Goal: Book appointment/travel/reservation

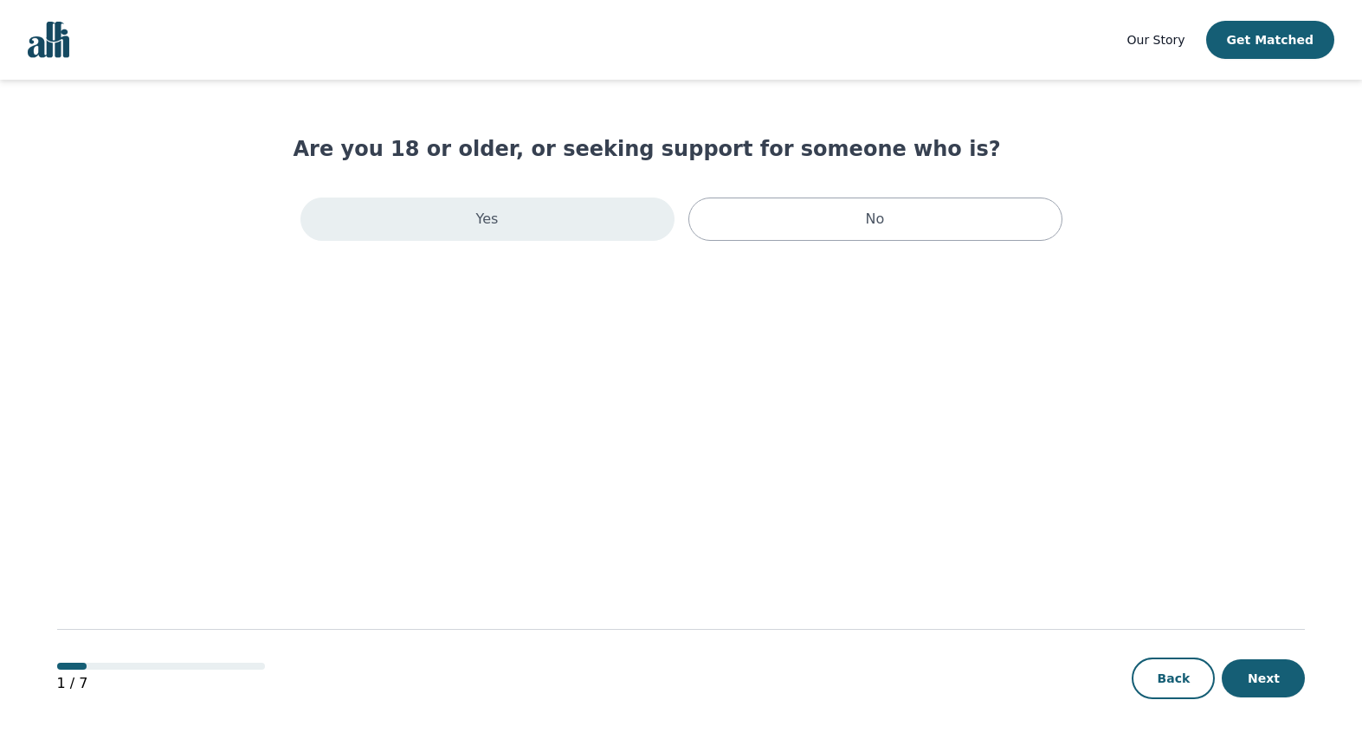
click at [329, 218] on div "Yes" at bounding box center [488, 218] width 374 height 43
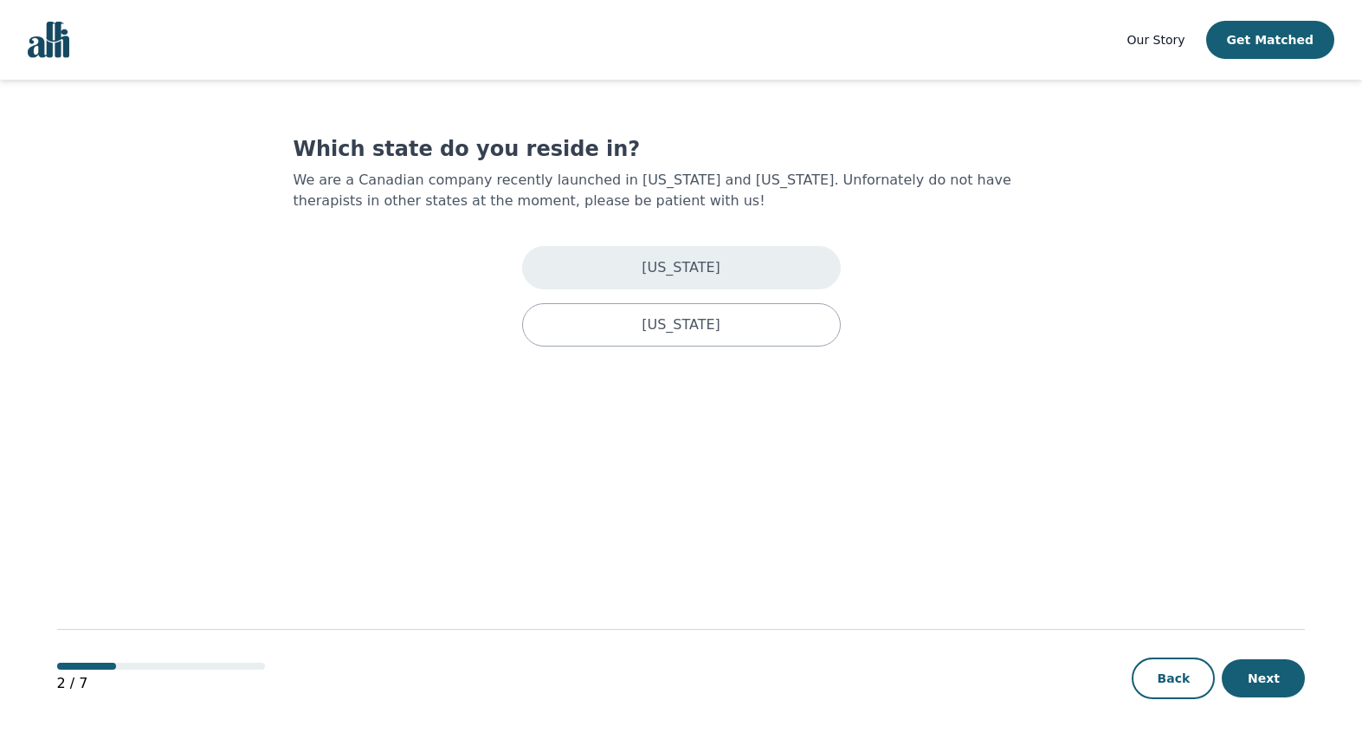
drag, startPoint x: 654, startPoint y: 269, endPoint x: 647, endPoint y: 280, distance: 13.2
click at [654, 269] on p "[US_STATE]" at bounding box center [681, 267] width 79 height 21
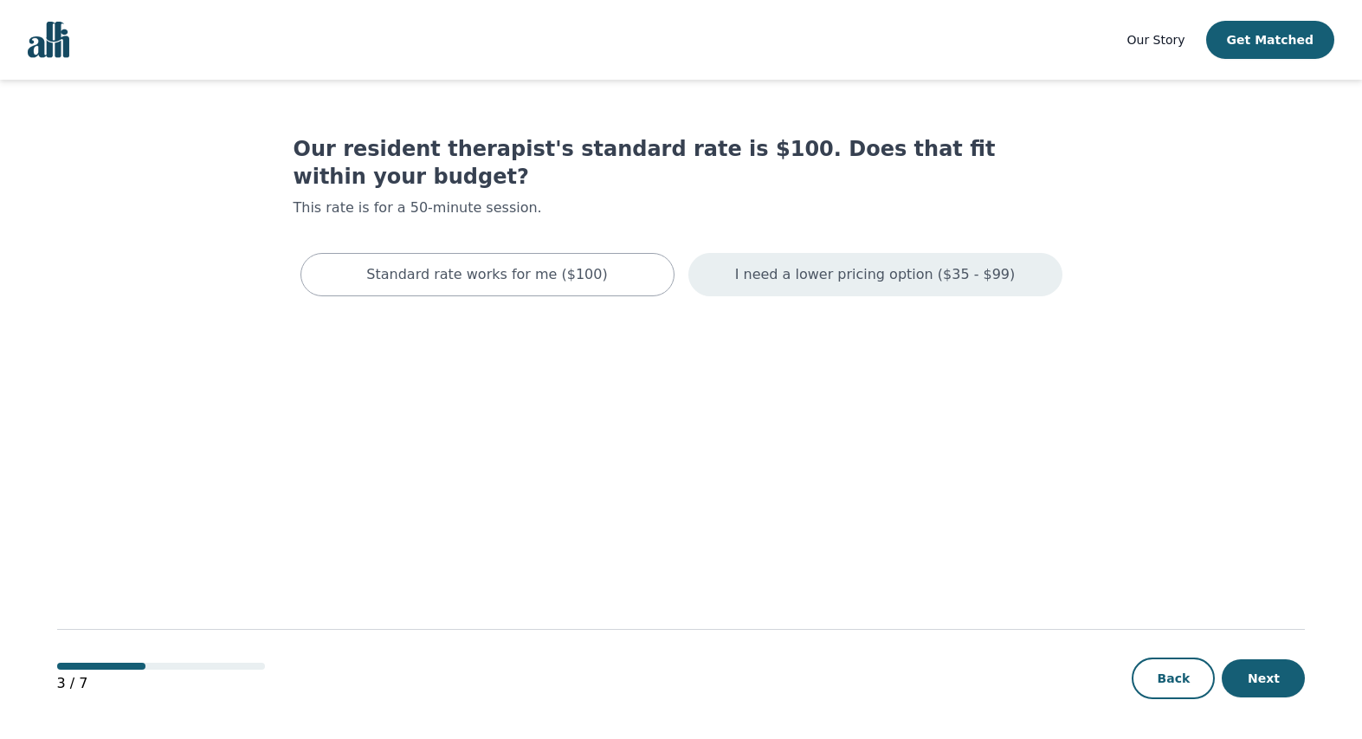
click at [958, 264] on p "I need a lower pricing option ($35 - $99)" at bounding box center [875, 274] width 281 height 21
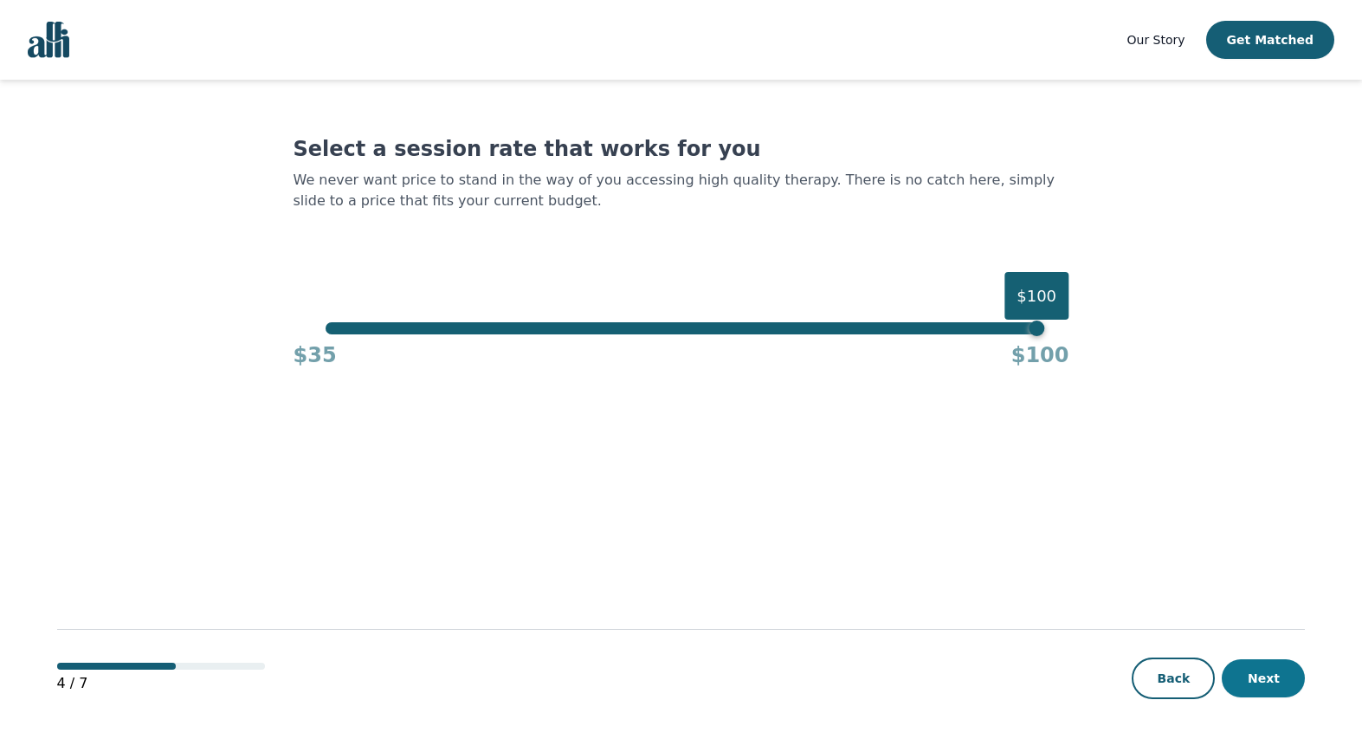
click at [1283, 675] on button "Next" at bounding box center [1263, 678] width 83 height 38
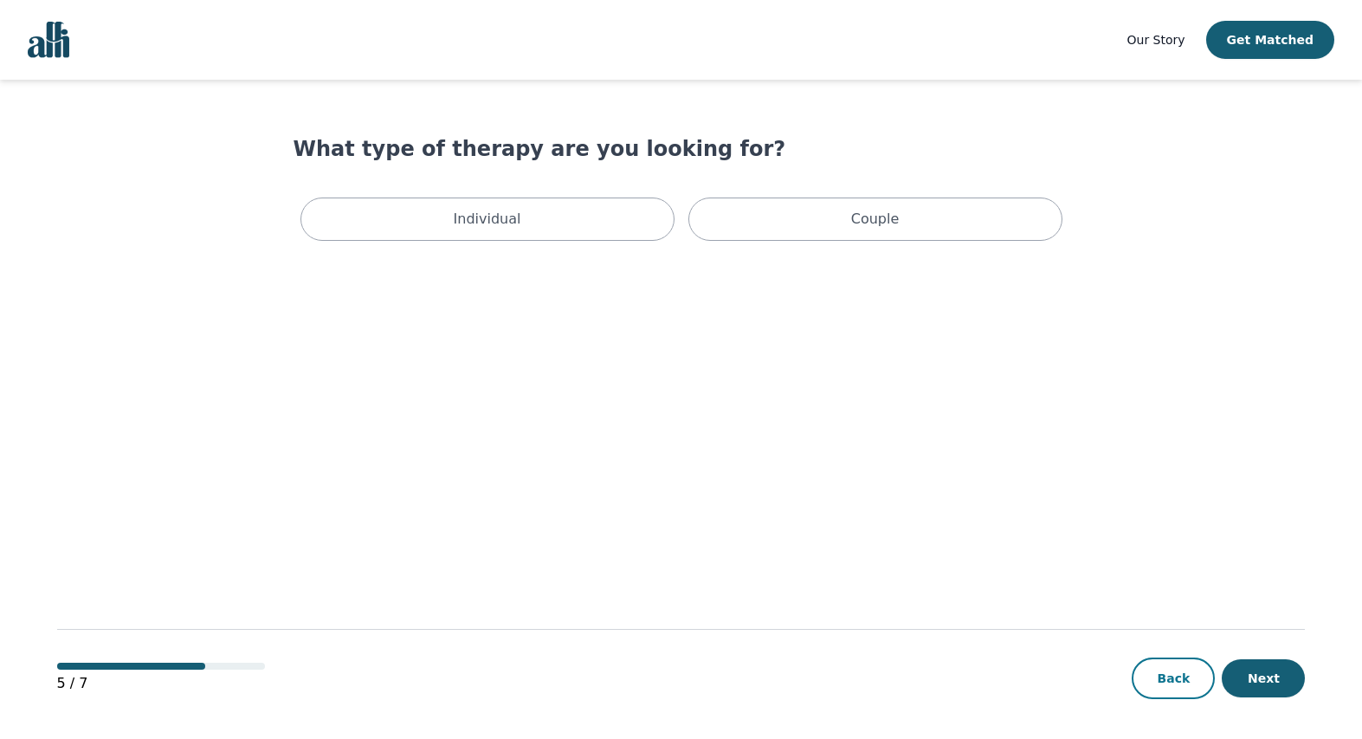
click at [1170, 665] on button "Back" at bounding box center [1173, 678] width 83 height 42
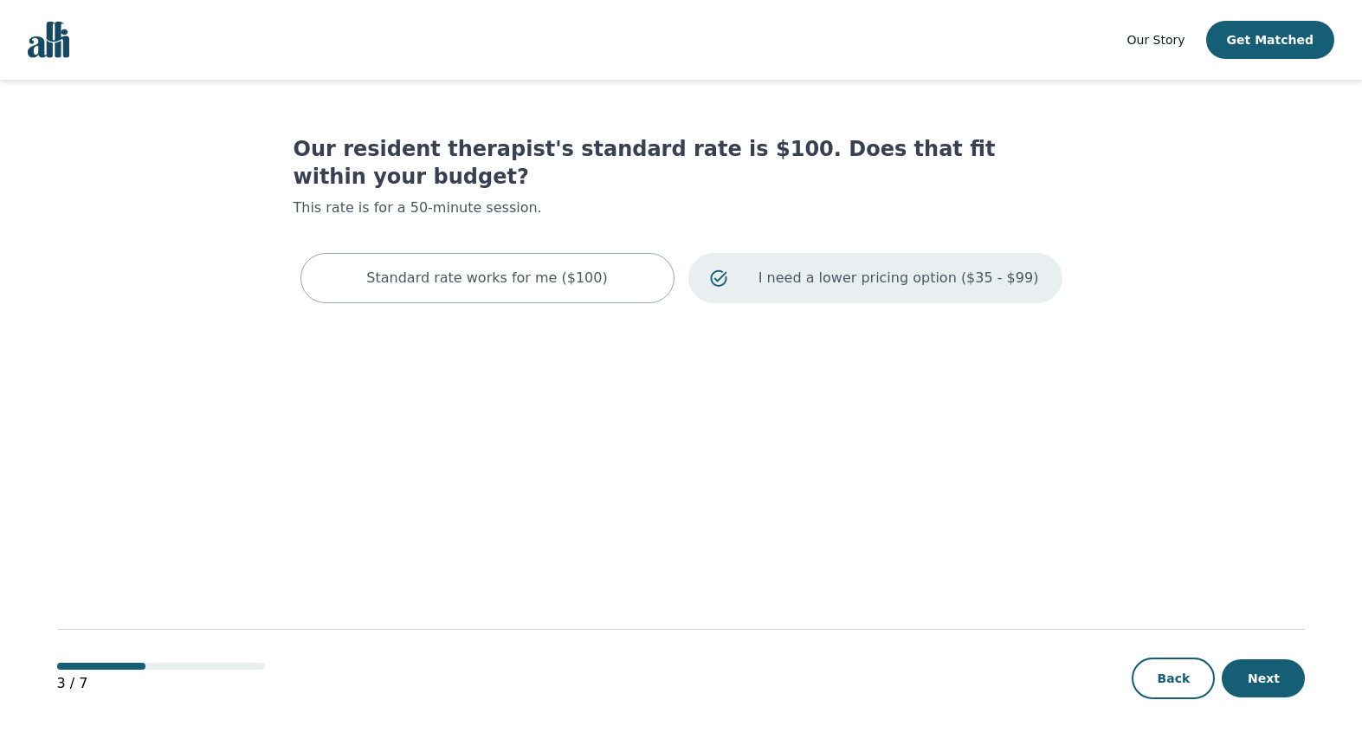
click at [620, 411] on main "Our resident therapist's standard rate is $100. Does that fit within your budge…" at bounding box center [681, 410] width 1249 height 661
click at [883, 253] on div "I need a lower pricing option ($35 - $99)" at bounding box center [876, 278] width 374 height 50
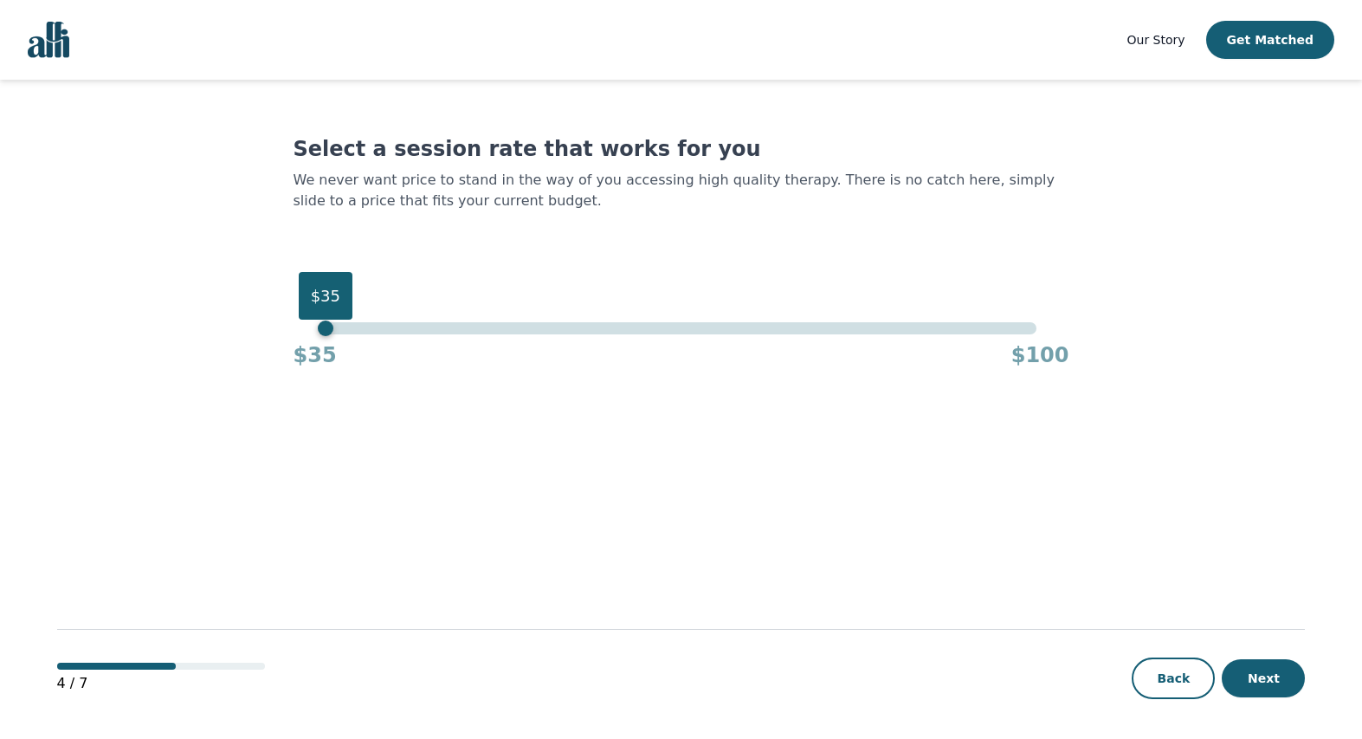
drag, startPoint x: 934, startPoint y: 337, endPoint x: 54, endPoint y: 416, distance: 883.5
click at [54, 416] on div "Our Story Get Matched Select a session rate that works for you We never want pr…" at bounding box center [681, 370] width 1362 height 741
click at [1287, 666] on button "Next" at bounding box center [1263, 678] width 83 height 38
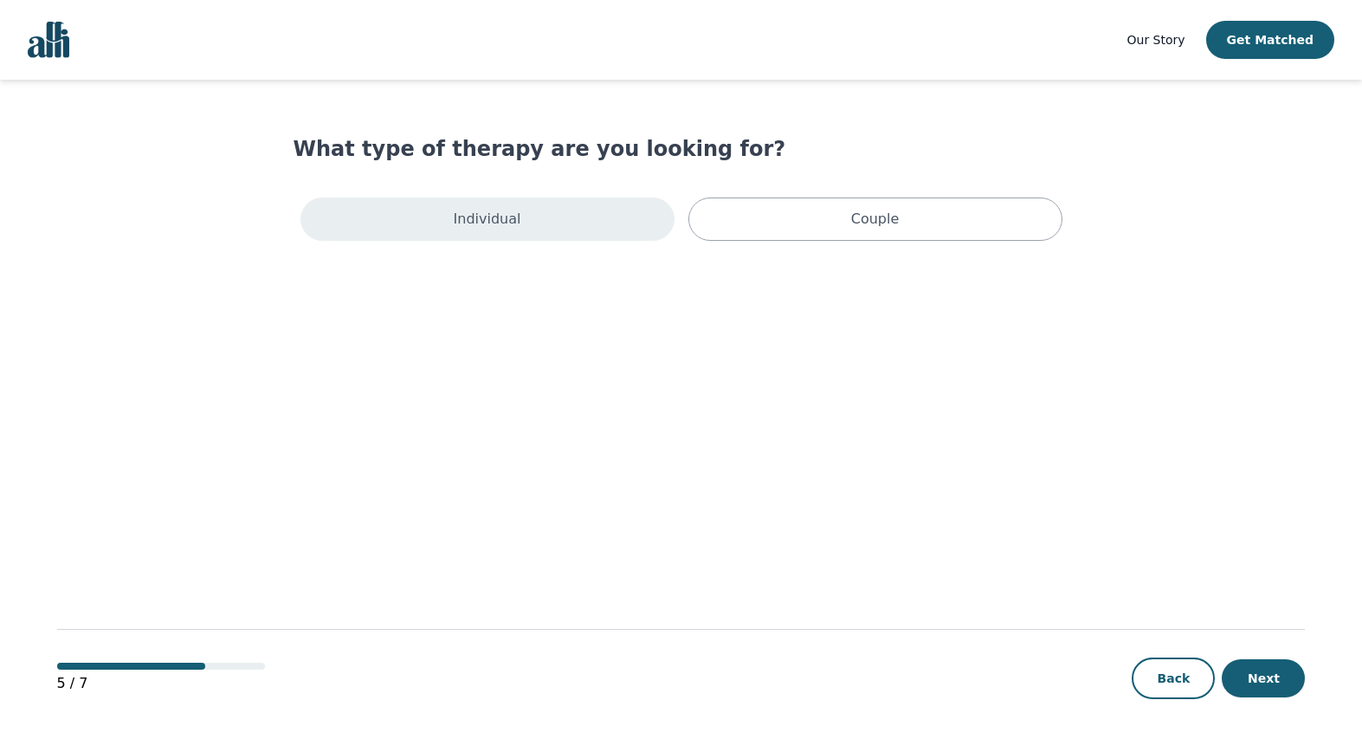
click at [495, 226] on p "Individual" at bounding box center [488, 219] width 68 height 21
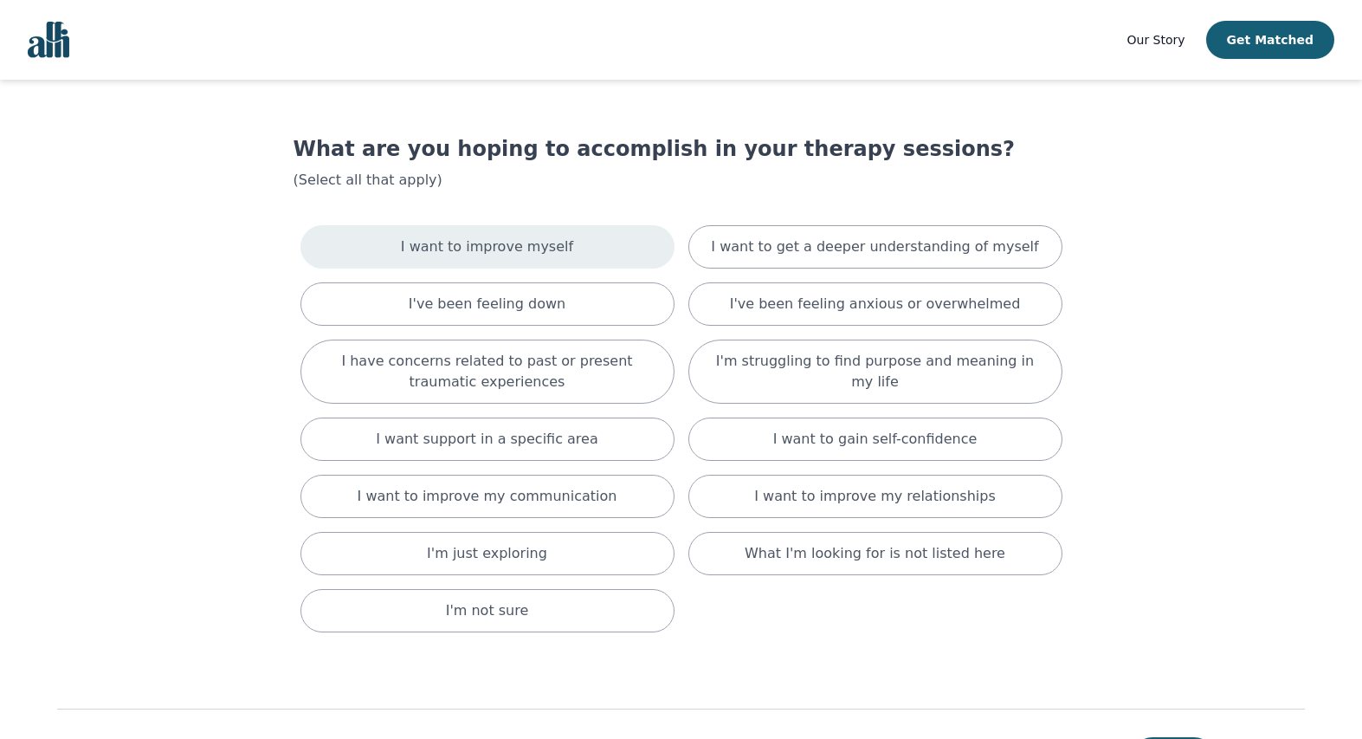
click at [476, 243] on p "I want to improve myself" at bounding box center [487, 246] width 172 height 21
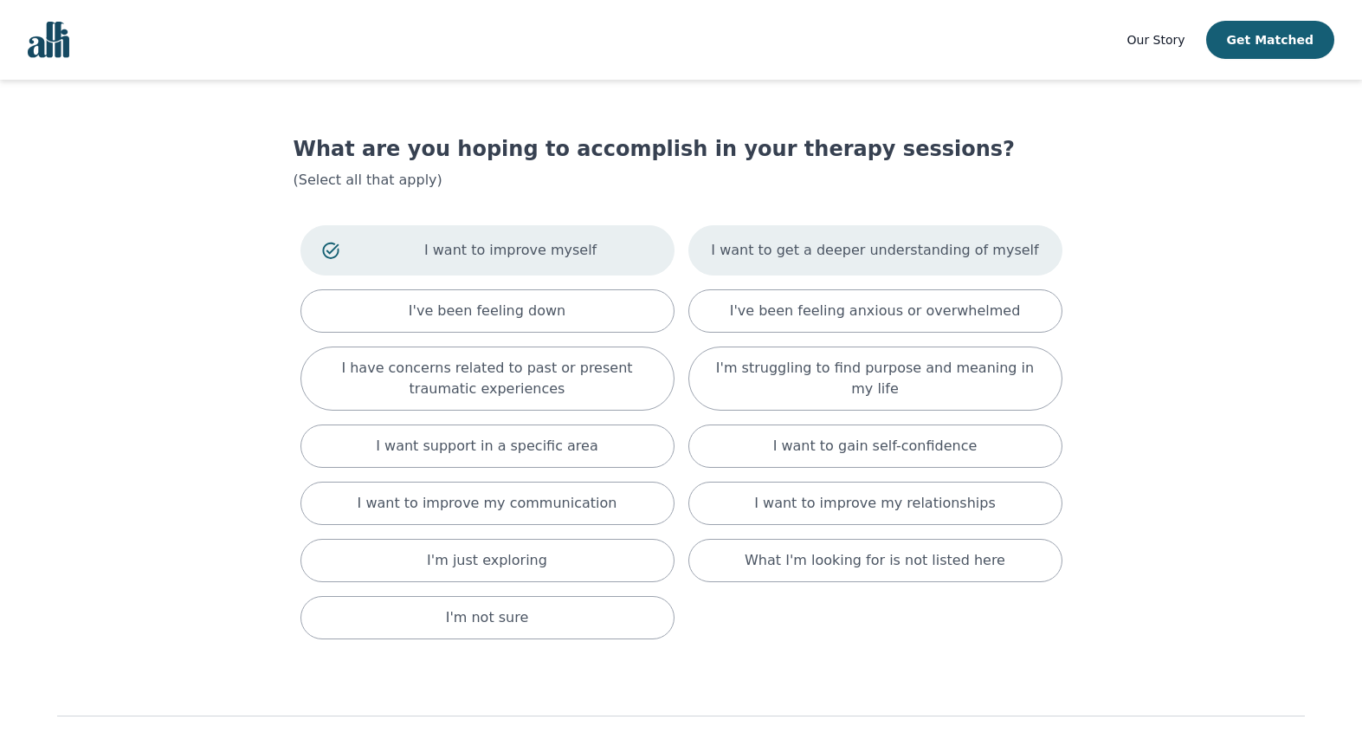
click at [879, 244] on p "I want to get a deeper understanding of myself" at bounding box center [874, 250] width 327 height 21
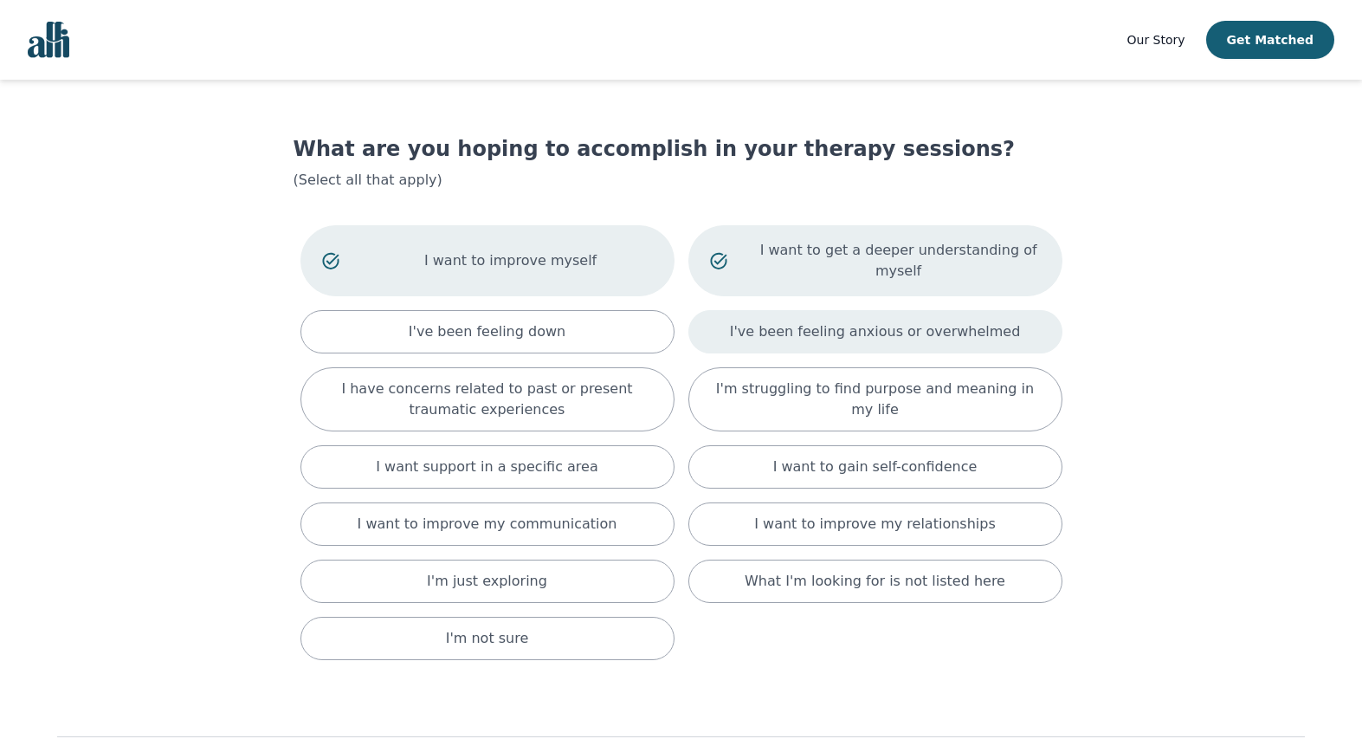
drag, startPoint x: 1011, startPoint y: 323, endPoint x: 1019, endPoint y: 329, distance: 9.9
click at [1012, 323] on div "I've been feeling anxious or overwhelmed" at bounding box center [876, 331] width 374 height 43
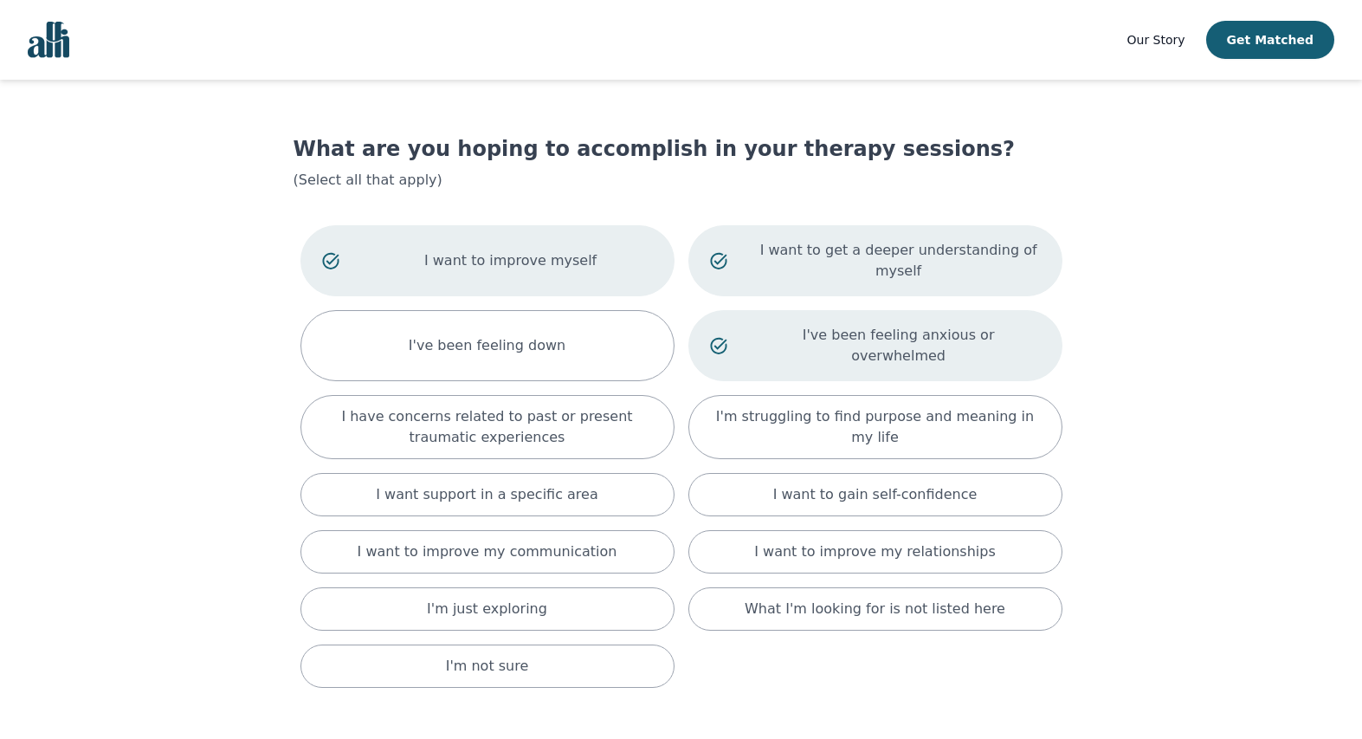
drag, startPoint x: 994, startPoint y: 404, endPoint x: 1064, endPoint y: 426, distance: 72.6
click at [994, 406] on p "I'm struggling to find purpose and meaning in my life" at bounding box center [875, 427] width 331 height 42
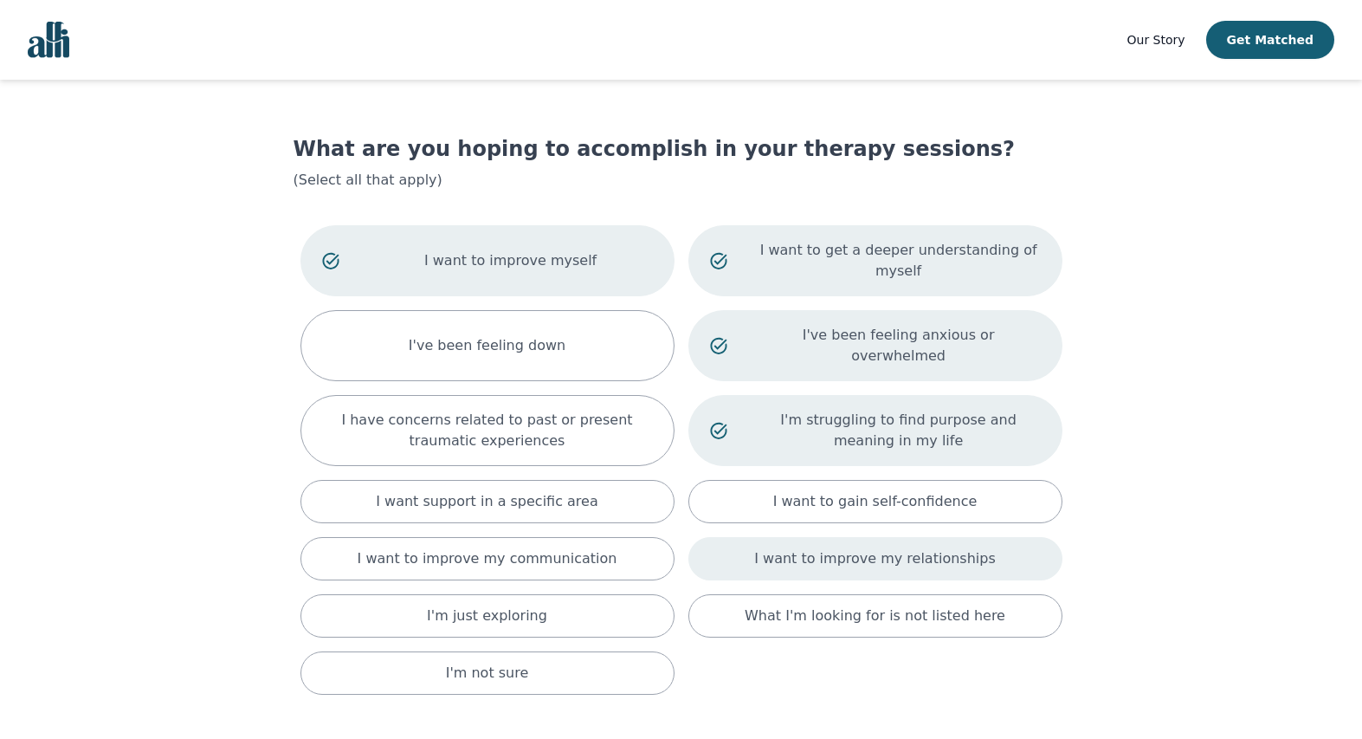
click at [916, 491] on p "I want to gain self-confidence" at bounding box center [875, 501] width 204 height 21
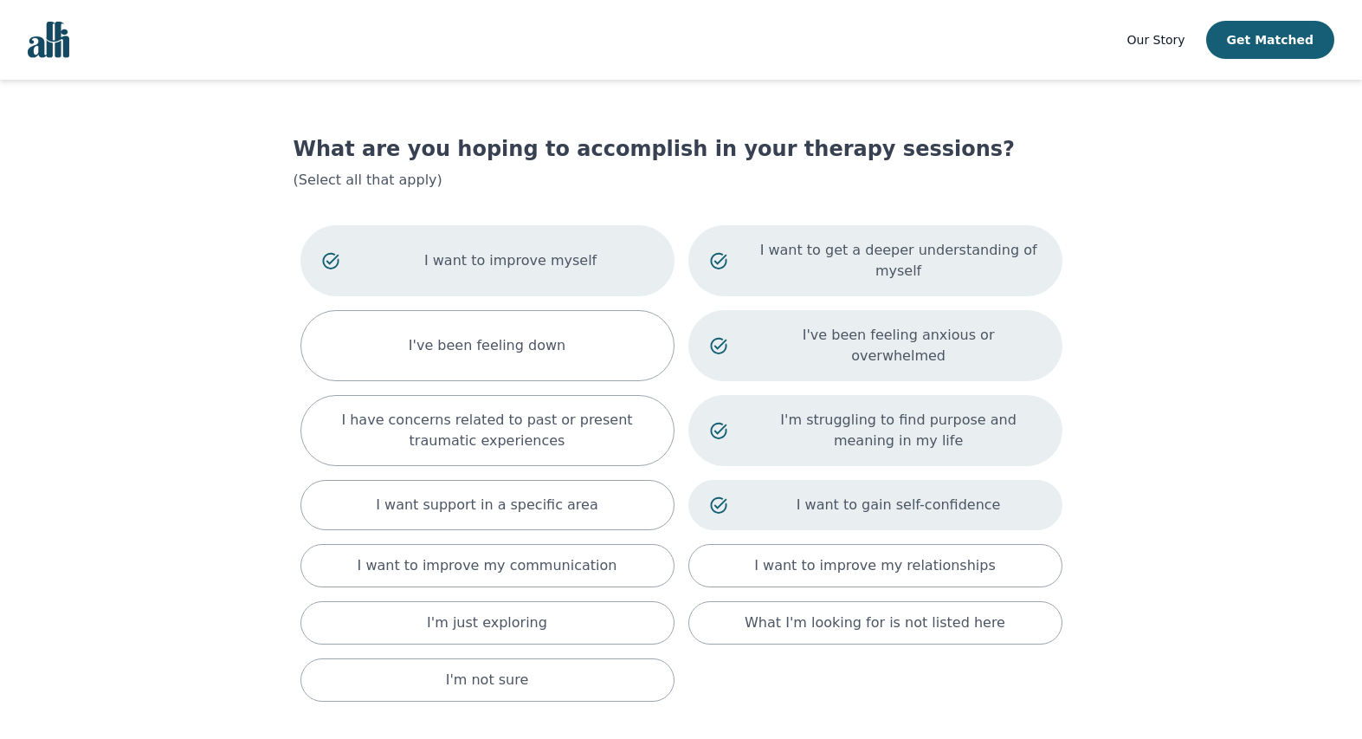
drag, startPoint x: 873, startPoint y: 551, endPoint x: 937, endPoint y: 631, distance: 102.3
click at [873, 555] on p "I want to improve my relationships" at bounding box center [874, 565] width 241 height 21
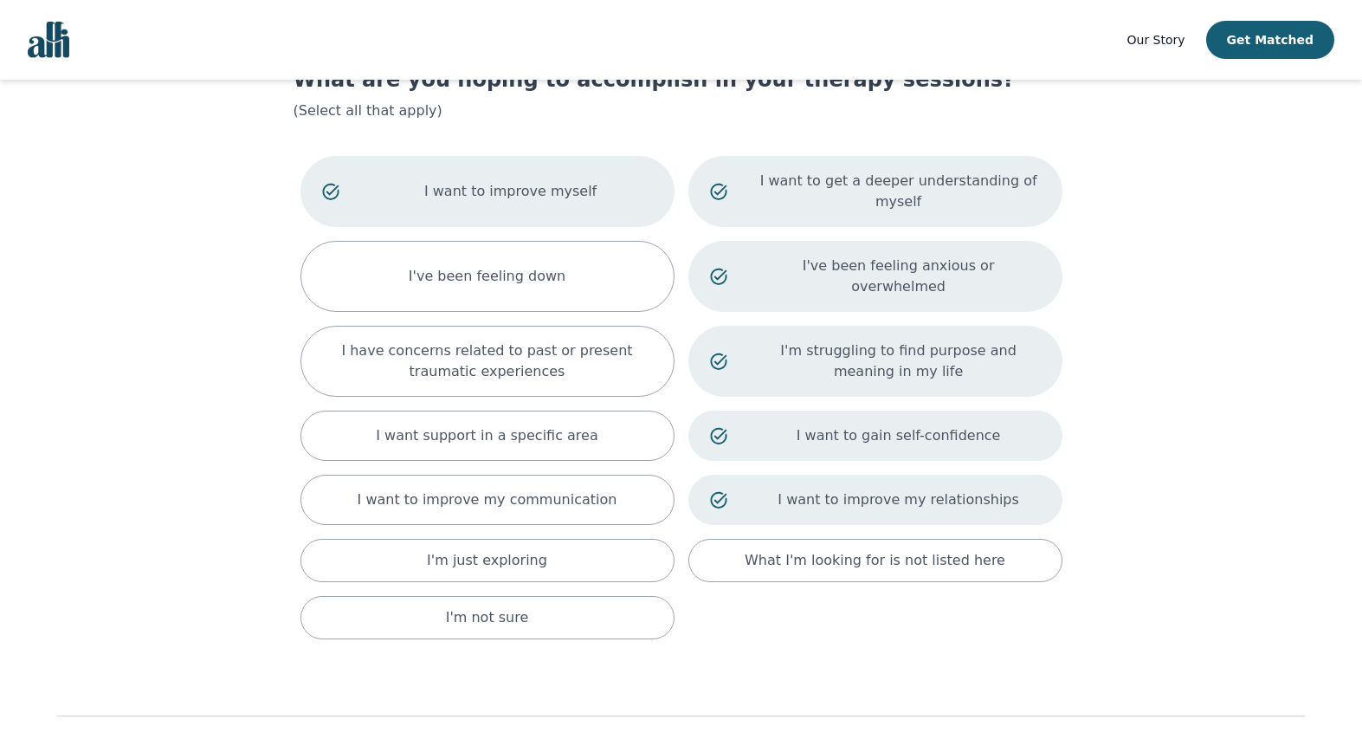
scroll to position [137, 0]
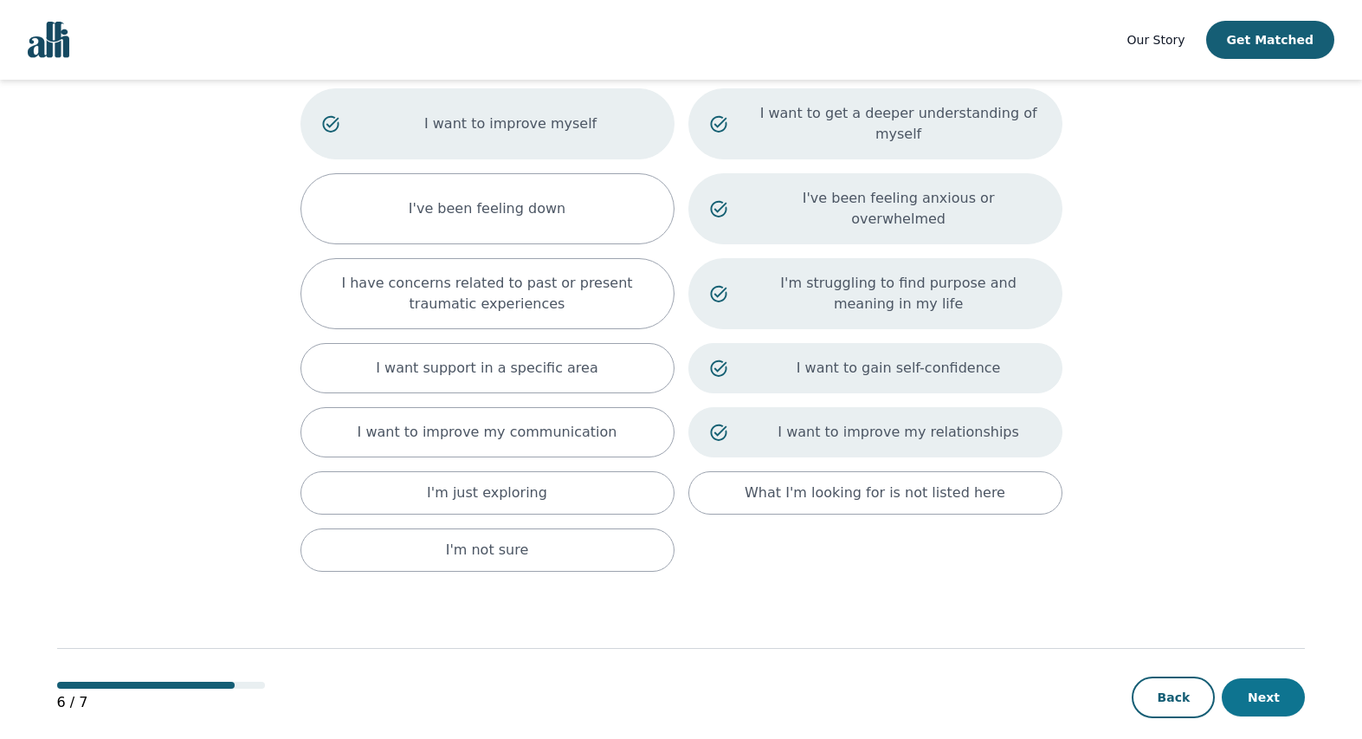
click at [1258, 678] on button "Next" at bounding box center [1263, 697] width 83 height 38
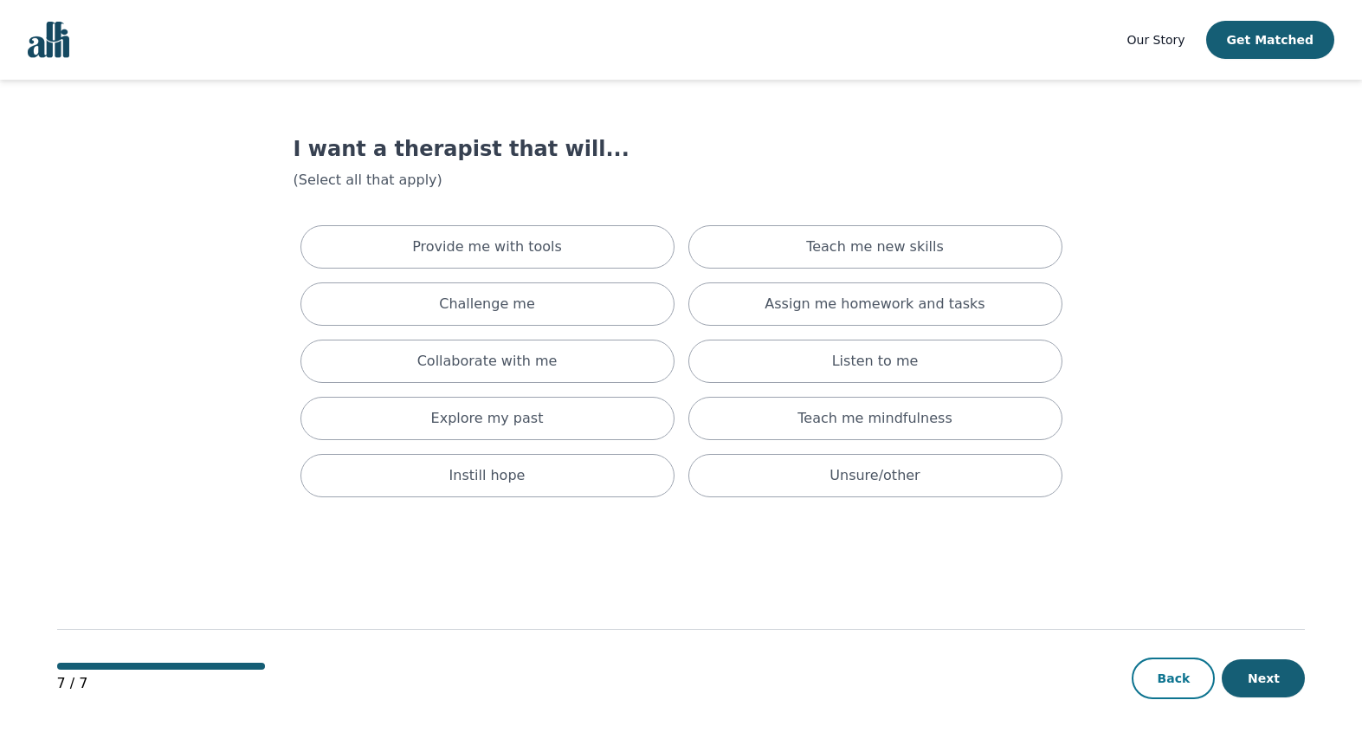
click at [1165, 685] on button "Back" at bounding box center [1173, 678] width 83 height 42
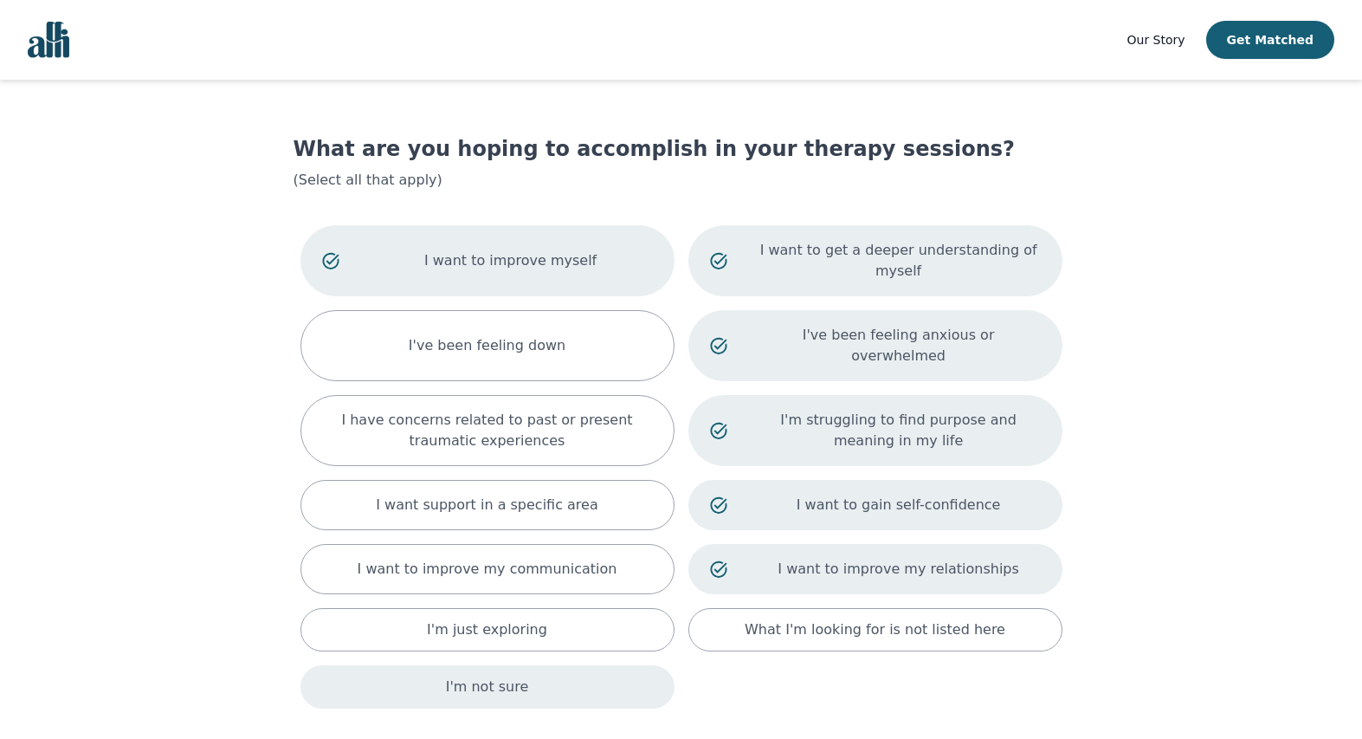
click at [470, 676] on p "I'm not sure" at bounding box center [487, 686] width 83 height 21
drag, startPoint x: 579, startPoint y: 690, endPoint x: 531, endPoint y: 682, distance: 48.4
click at [579, 690] on div "I'm not sure" at bounding box center [488, 690] width 374 height 50
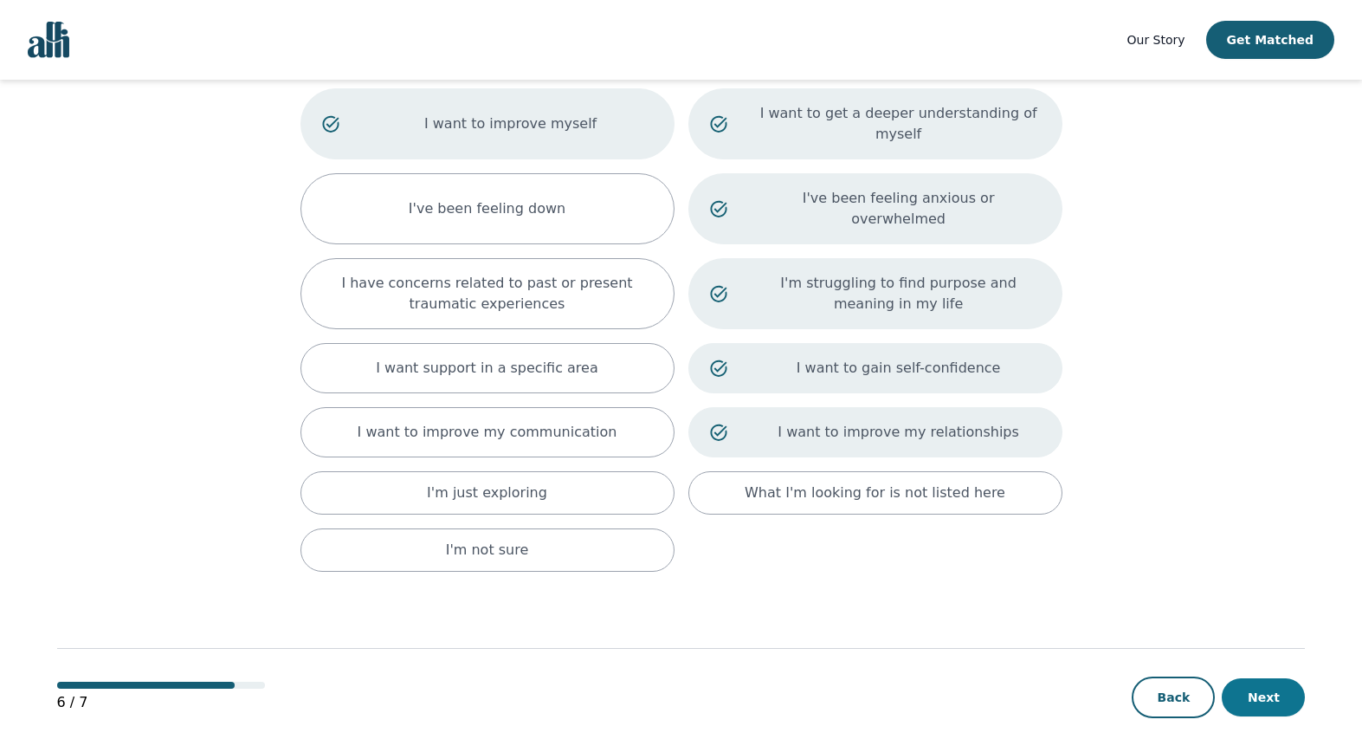
click at [1249, 678] on button "Next" at bounding box center [1263, 697] width 83 height 38
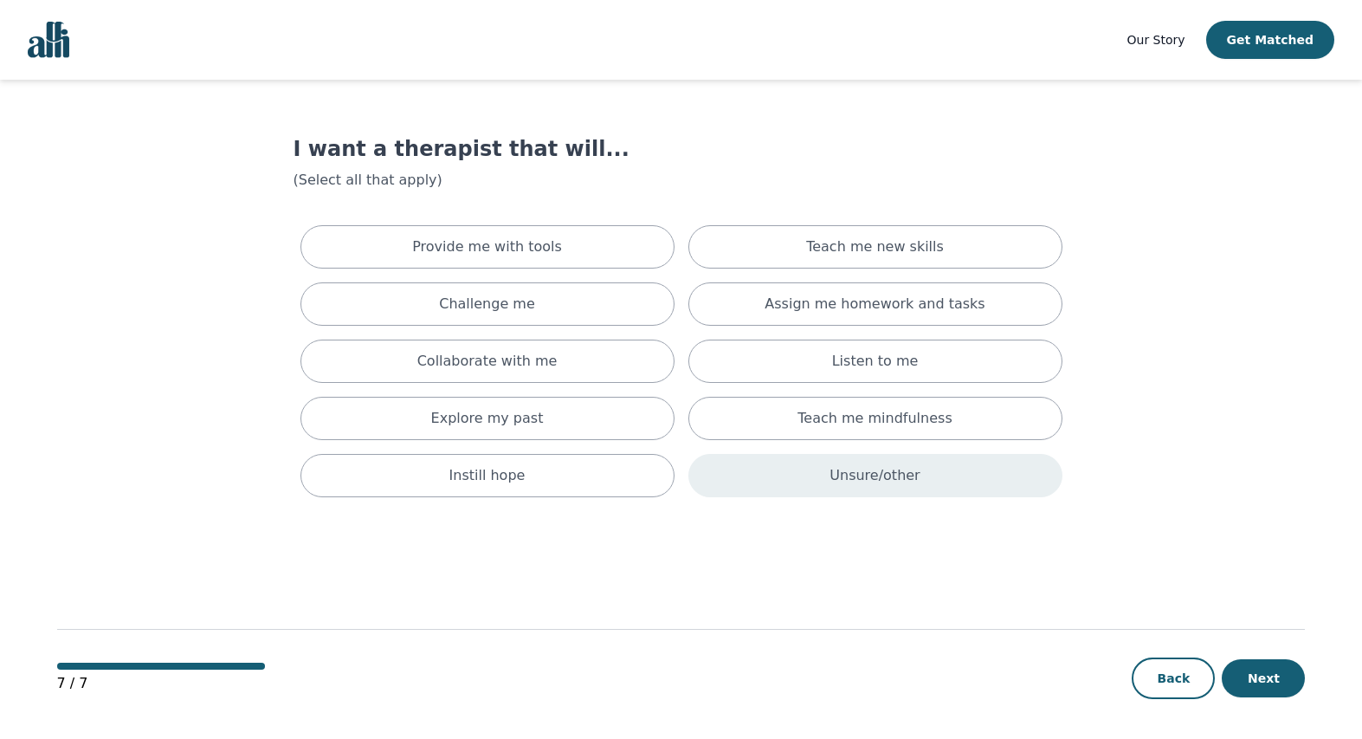
click at [966, 482] on div "Unsure/other" at bounding box center [876, 475] width 374 height 43
click at [1266, 679] on button "Next" at bounding box center [1263, 678] width 83 height 38
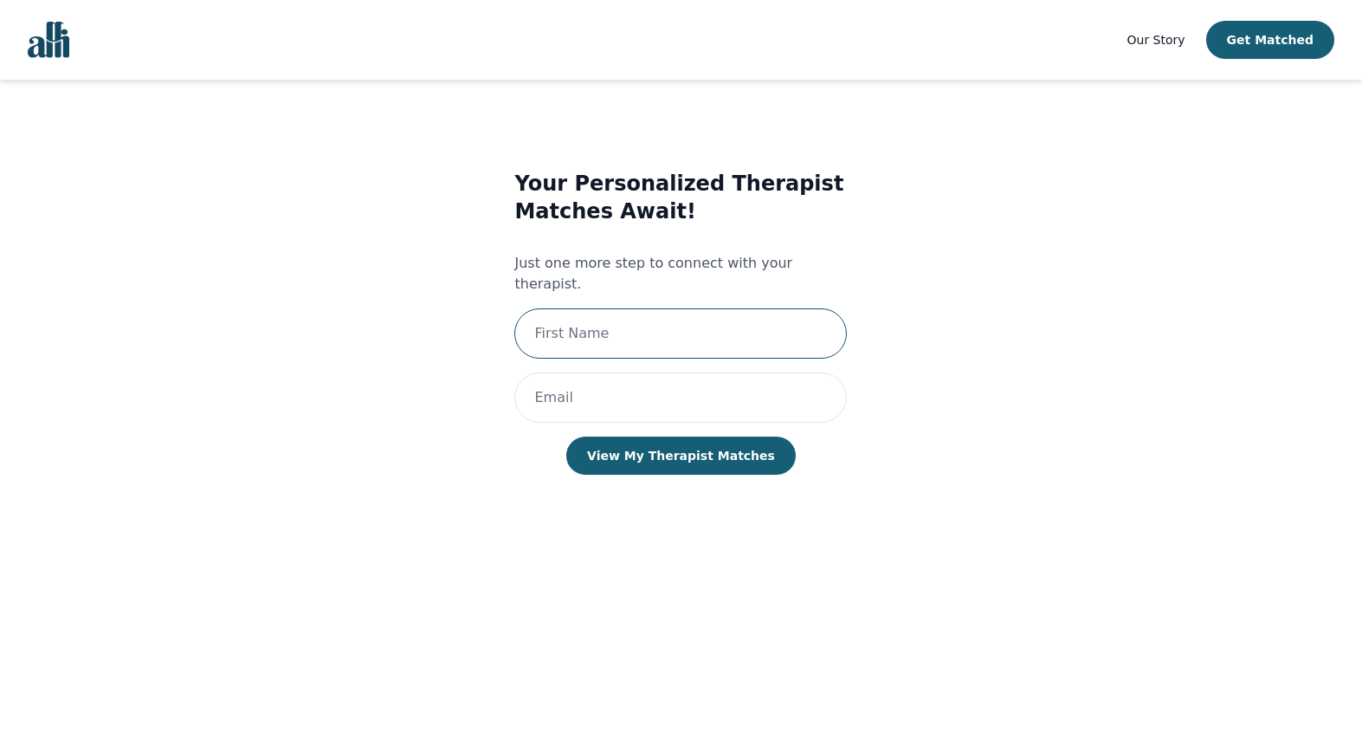
click at [599, 308] on input "text" at bounding box center [680, 333] width 333 height 50
type input "ruby ahn"
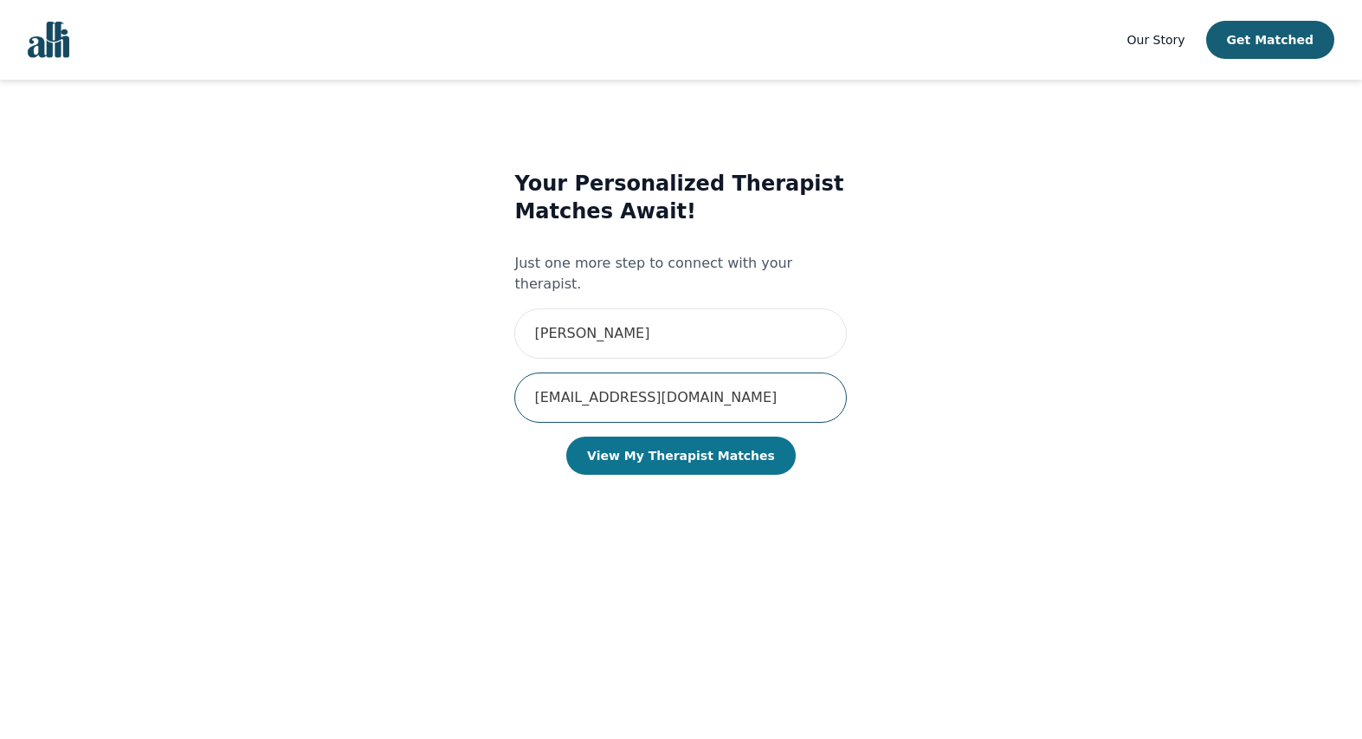
type input "[EMAIL_ADDRESS][DOMAIN_NAME]"
click at [715, 437] on button "View My Therapist Matches" at bounding box center [681, 456] width 230 height 38
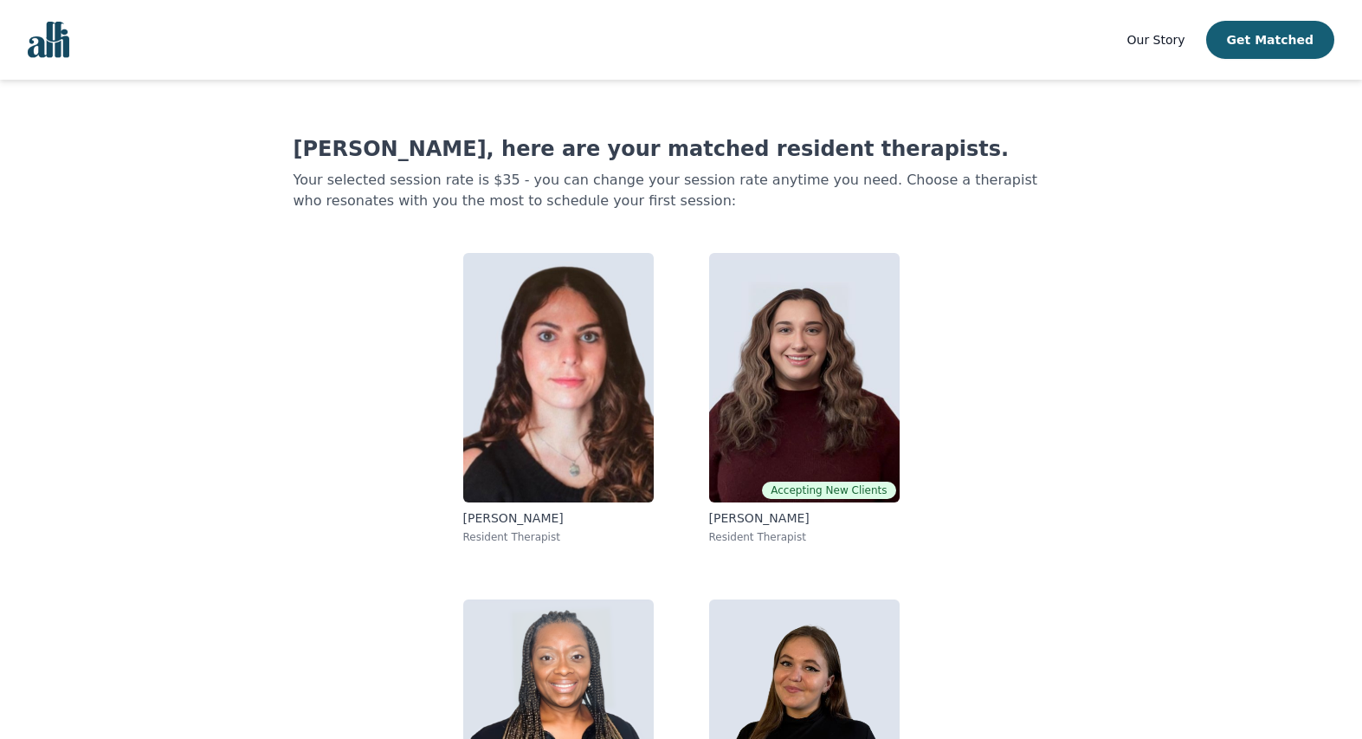
scroll to position [165, 0]
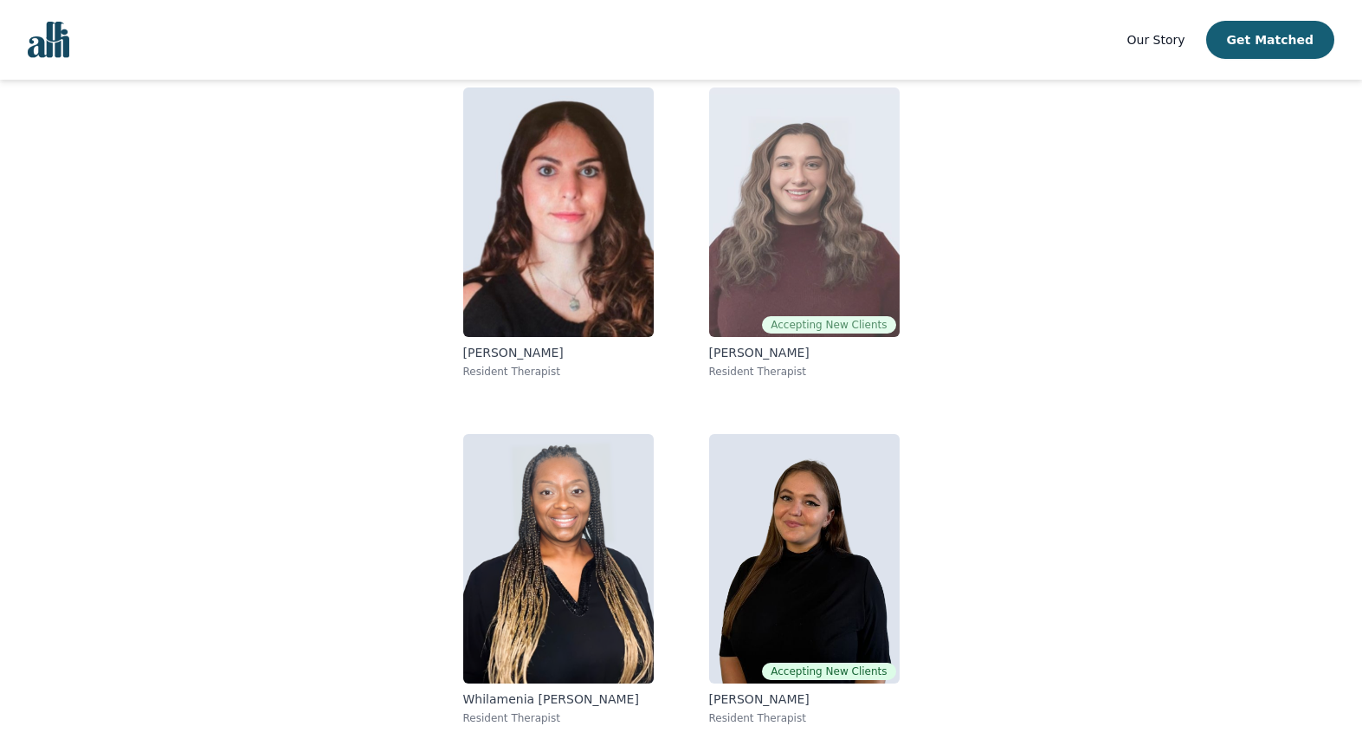
click at [809, 267] on img at bounding box center [804, 211] width 191 height 249
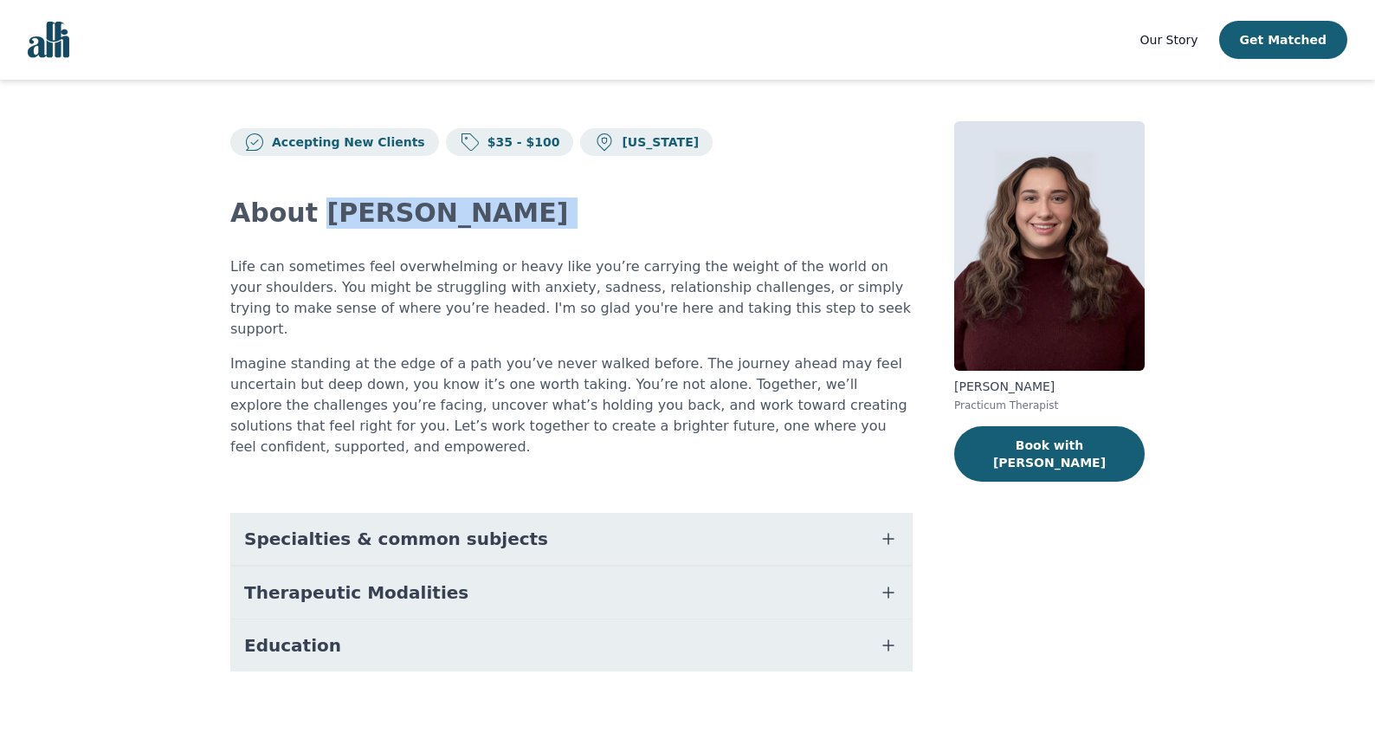
drag, startPoint x: 309, startPoint y: 216, endPoint x: 541, endPoint y: 231, distance: 232.7
click at [541, 231] on div "About Brianna Connolly Life can sometimes feel overwhelming or heavy like you’r…" at bounding box center [571, 434] width 683 height 557
copy h2 "[PERSON_NAME]"
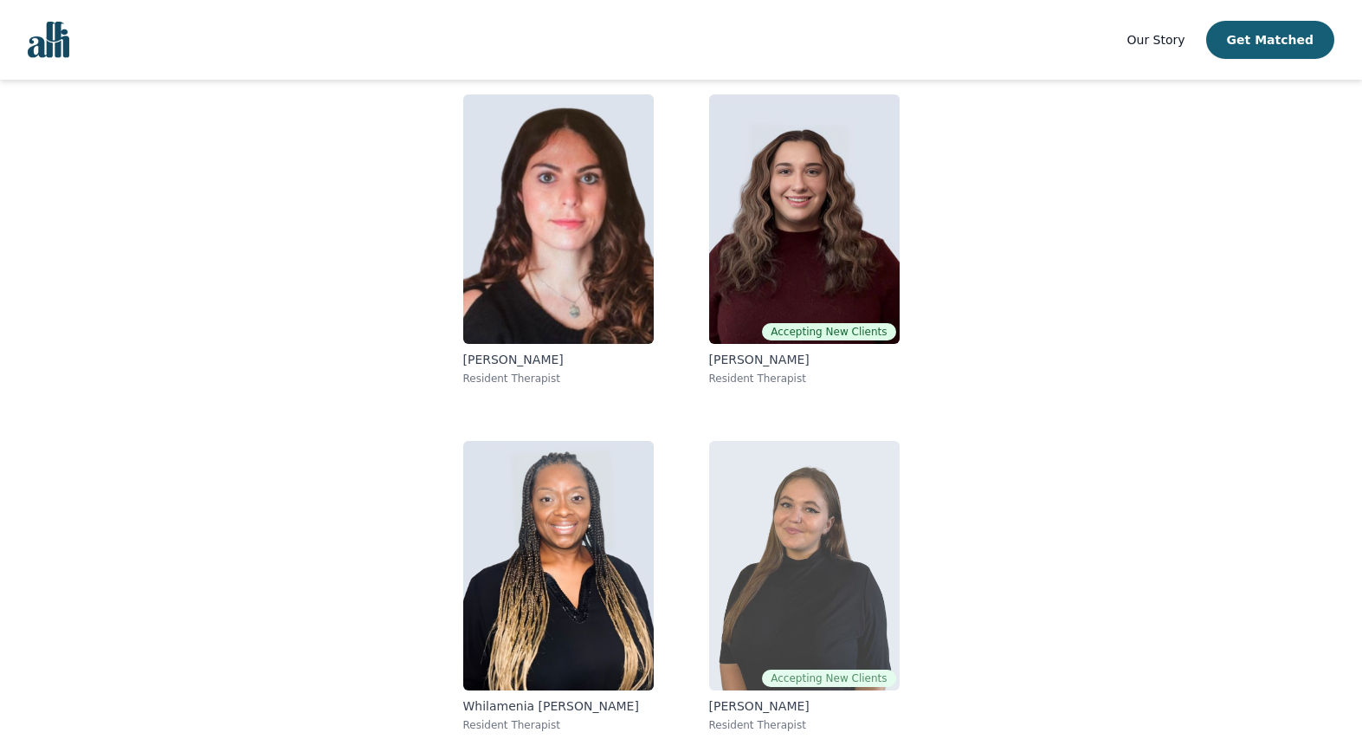
scroll to position [165, 0]
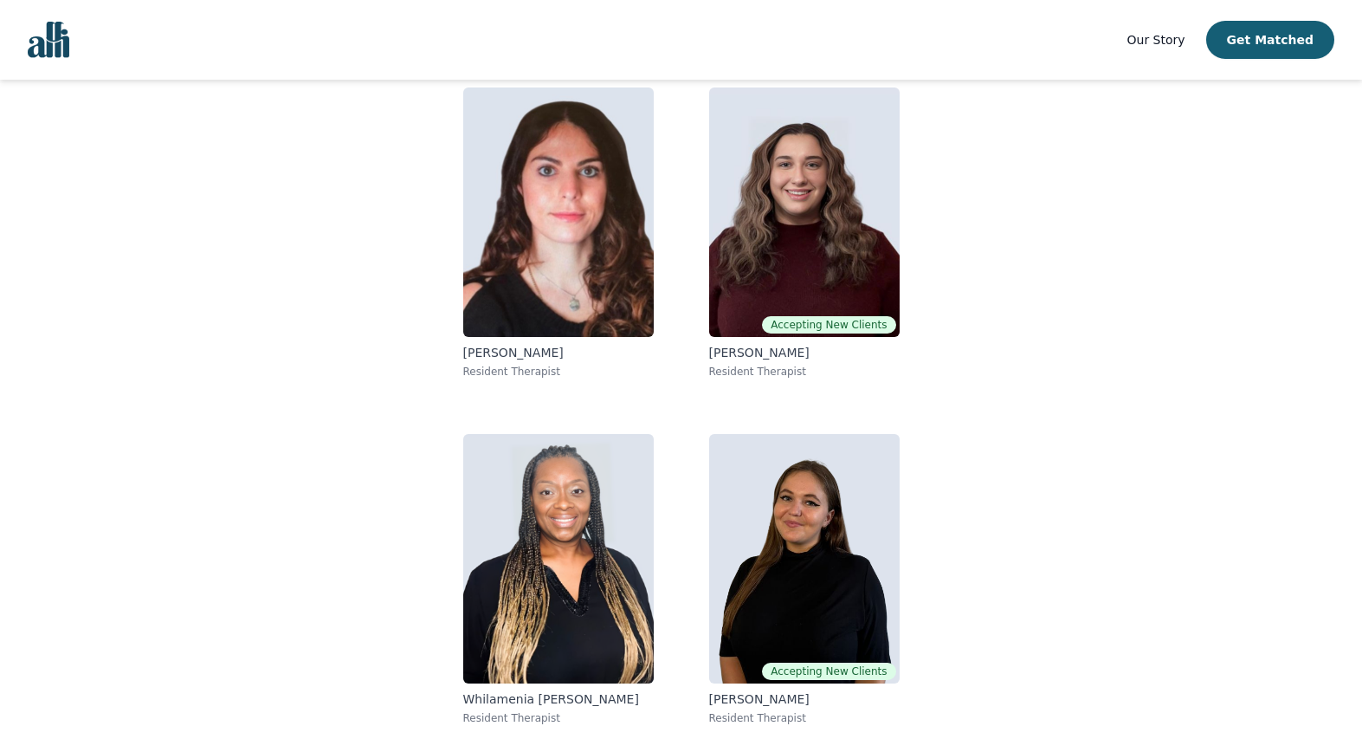
click at [758, 607] on img at bounding box center [804, 558] width 191 height 249
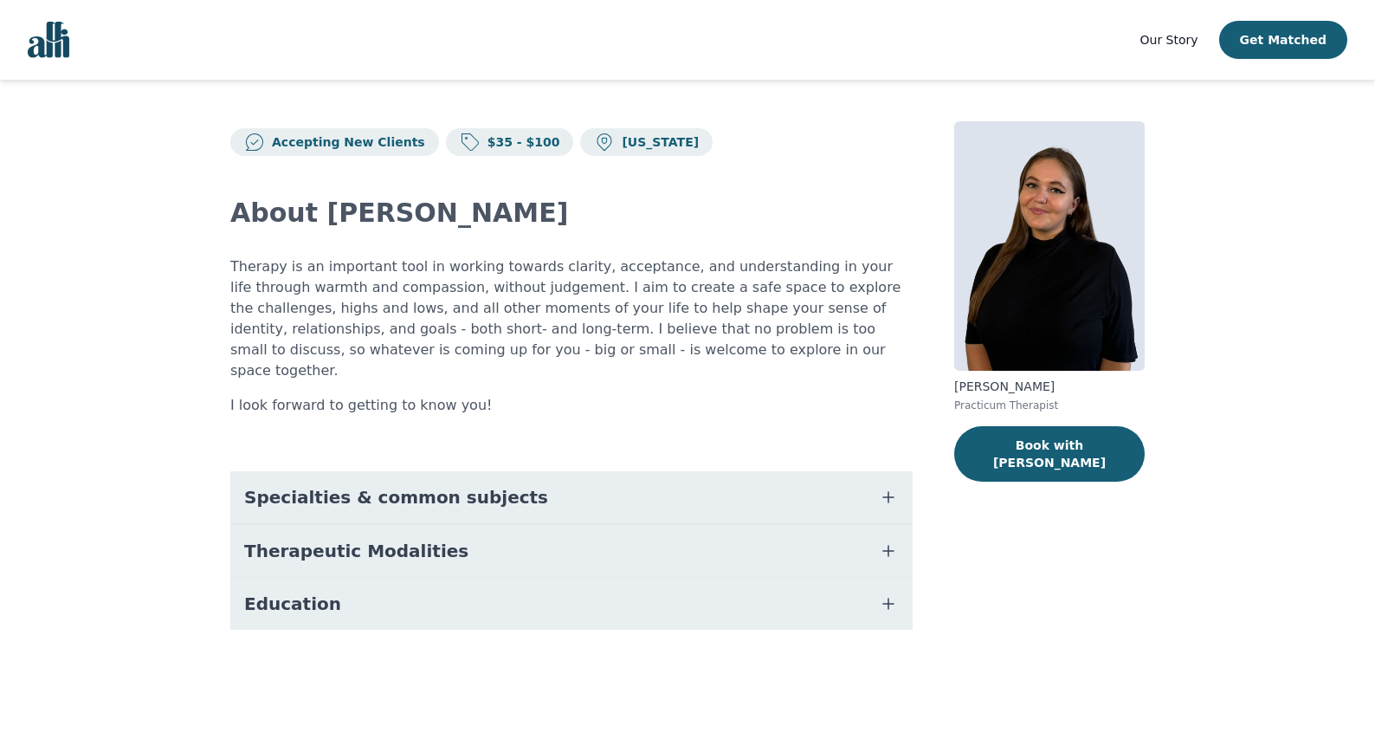
drag, startPoint x: 316, startPoint y: 208, endPoint x: 535, endPoint y: 203, distance: 219.2
click at [535, 203] on h2 "About [PERSON_NAME]" at bounding box center [571, 212] width 683 height 31
copy h2 "[PERSON_NAME]"
drag, startPoint x: 441, startPoint y: 312, endPoint x: 389, endPoint y: 324, distance: 53.4
click at [441, 312] on p "Therapy is an important tool in working towards clarity, acceptance, and unders…" at bounding box center [571, 318] width 683 height 125
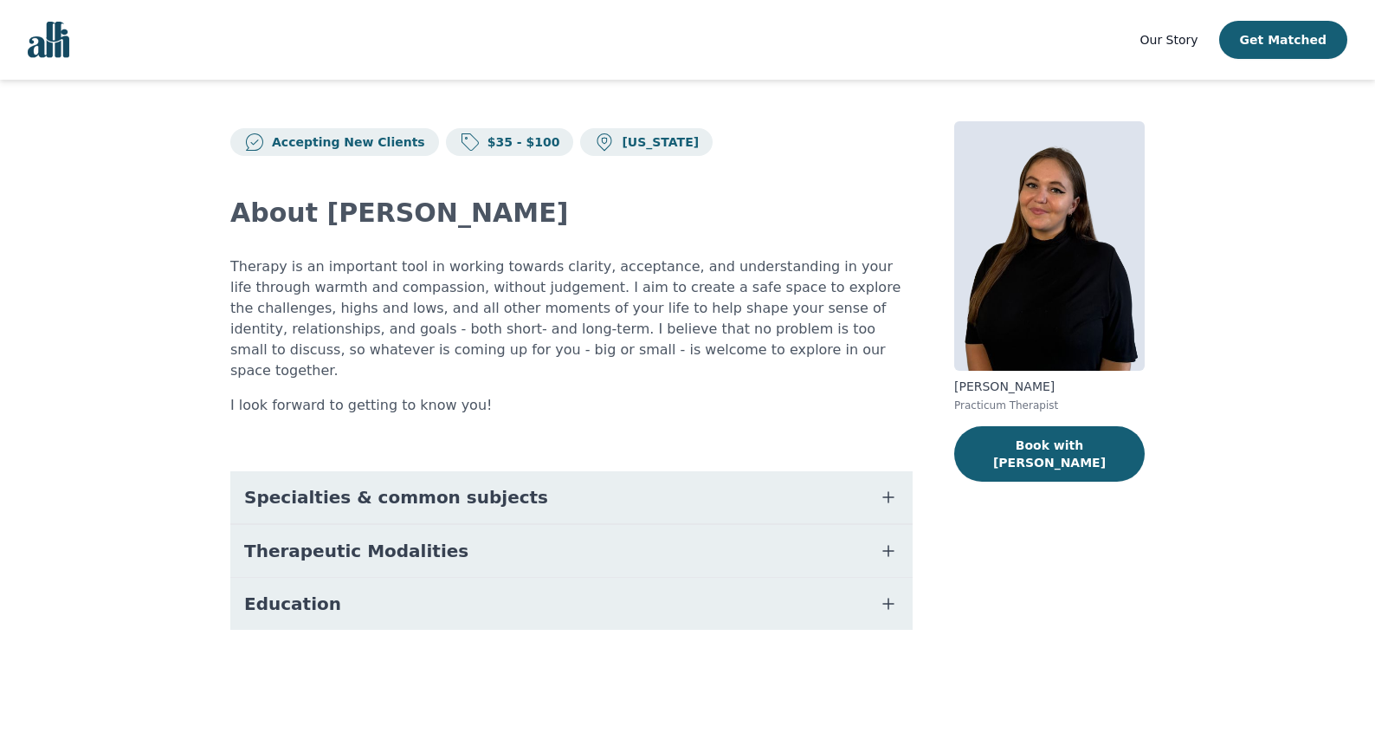
click at [388, 324] on p "Therapy is an important tool in working towards clarity, acceptance, and unders…" at bounding box center [571, 318] width 683 height 125
click at [540, 326] on p "Therapy is an important tool in working towards clarity, acceptance, and unders…" at bounding box center [571, 318] width 683 height 125
click at [424, 318] on p "Therapy is an important tool in working towards clarity, acceptance, and unders…" at bounding box center [571, 318] width 683 height 125
click at [424, 319] on p "Therapy is an important tool in working towards clarity, acceptance, and unders…" at bounding box center [571, 318] width 683 height 125
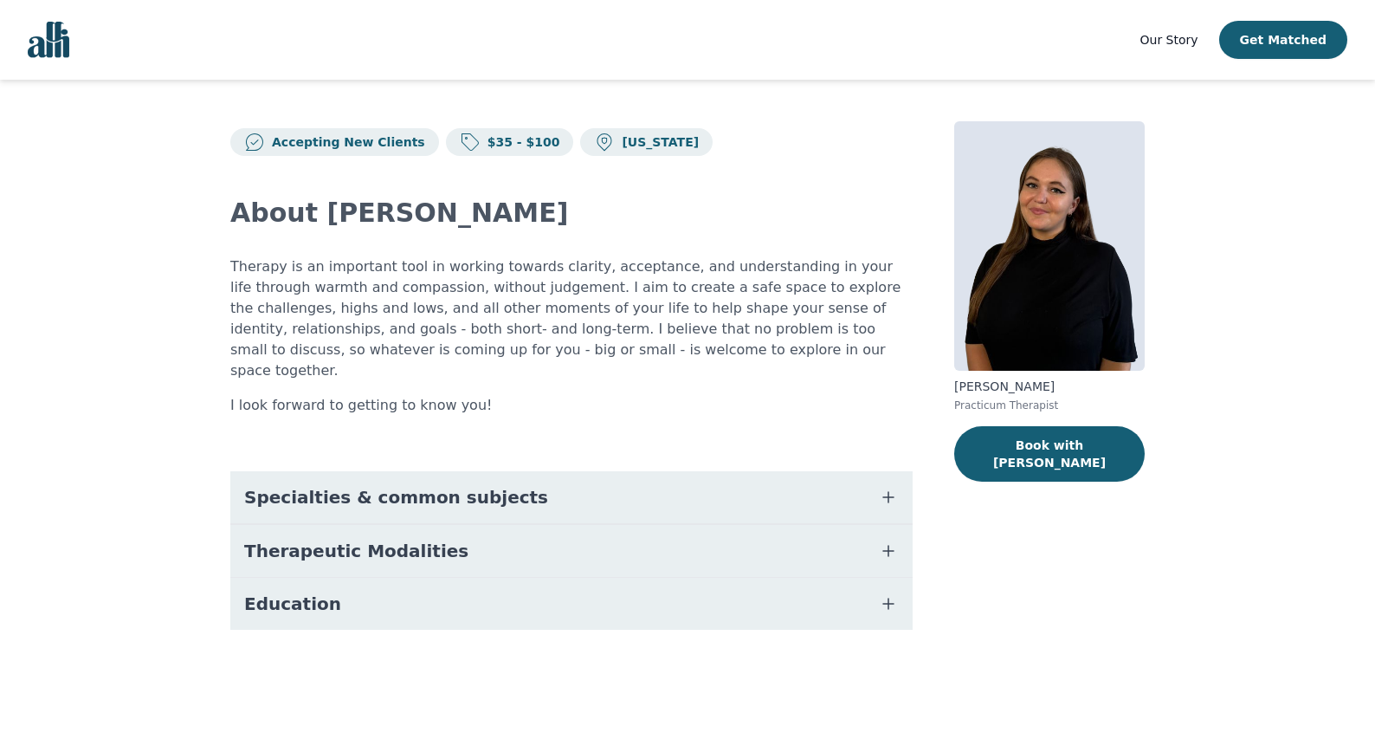
click at [666, 352] on p "Therapy is an important tool in working towards clarity, acceptance, and unders…" at bounding box center [571, 318] width 683 height 125
click at [398, 485] on span "Specialties & common subjects" at bounding box center [396, 497] width 304 height 24
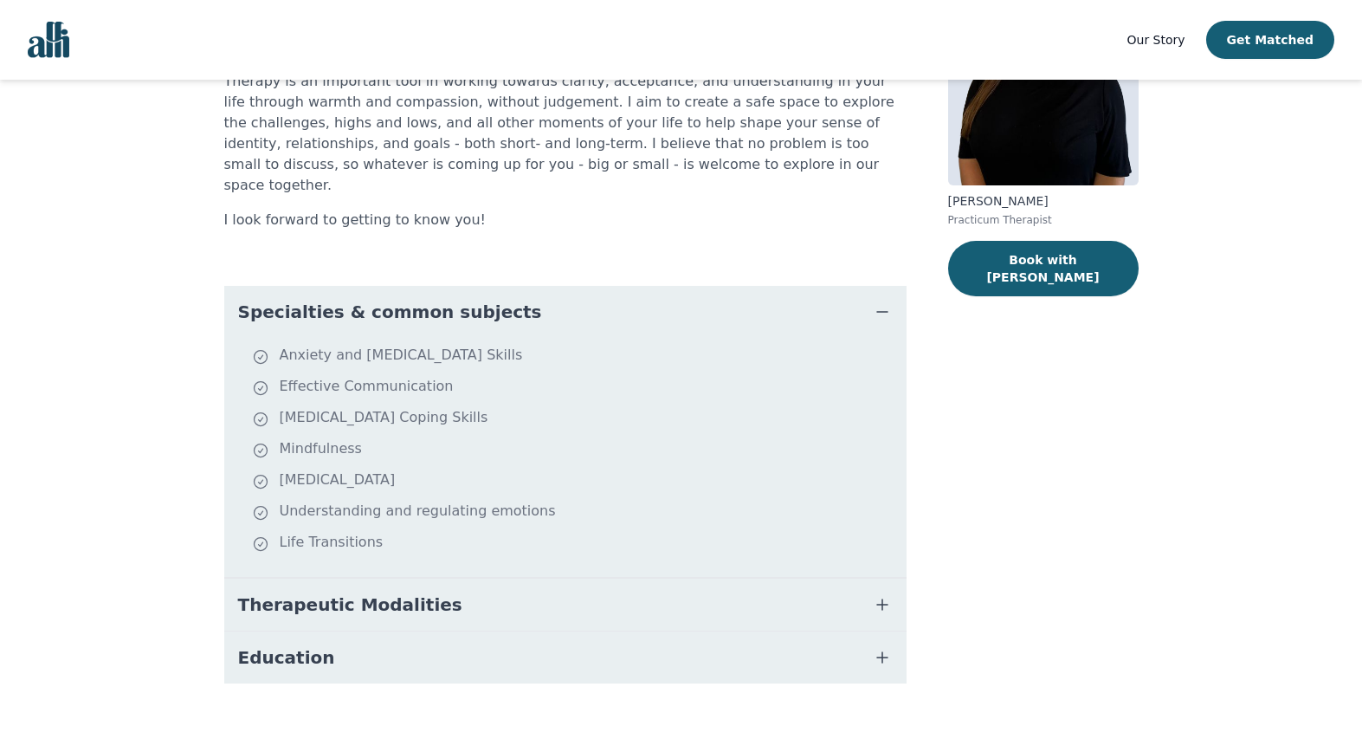
scroll to position [192, 0]
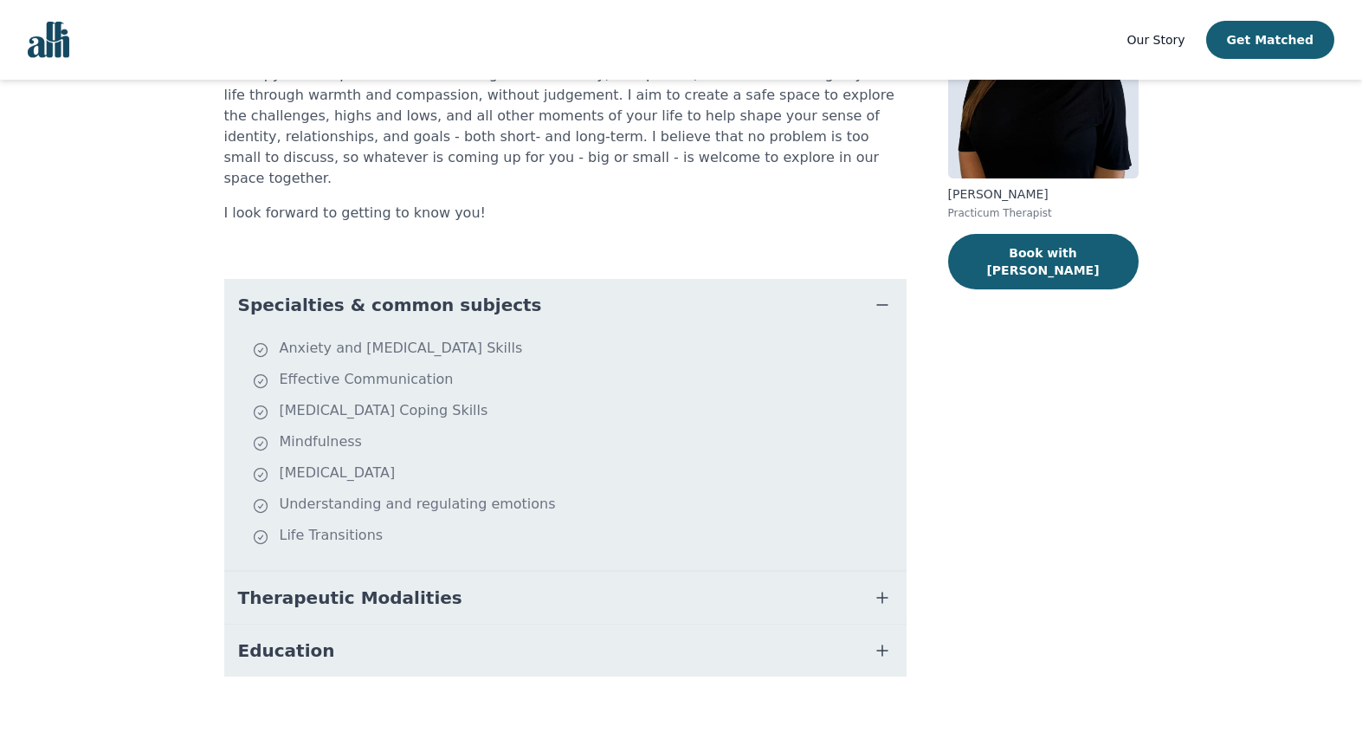
click at [361, 586] on span "Therapeutic Modalities" at bounding box center [350, 598] width 224 height 24
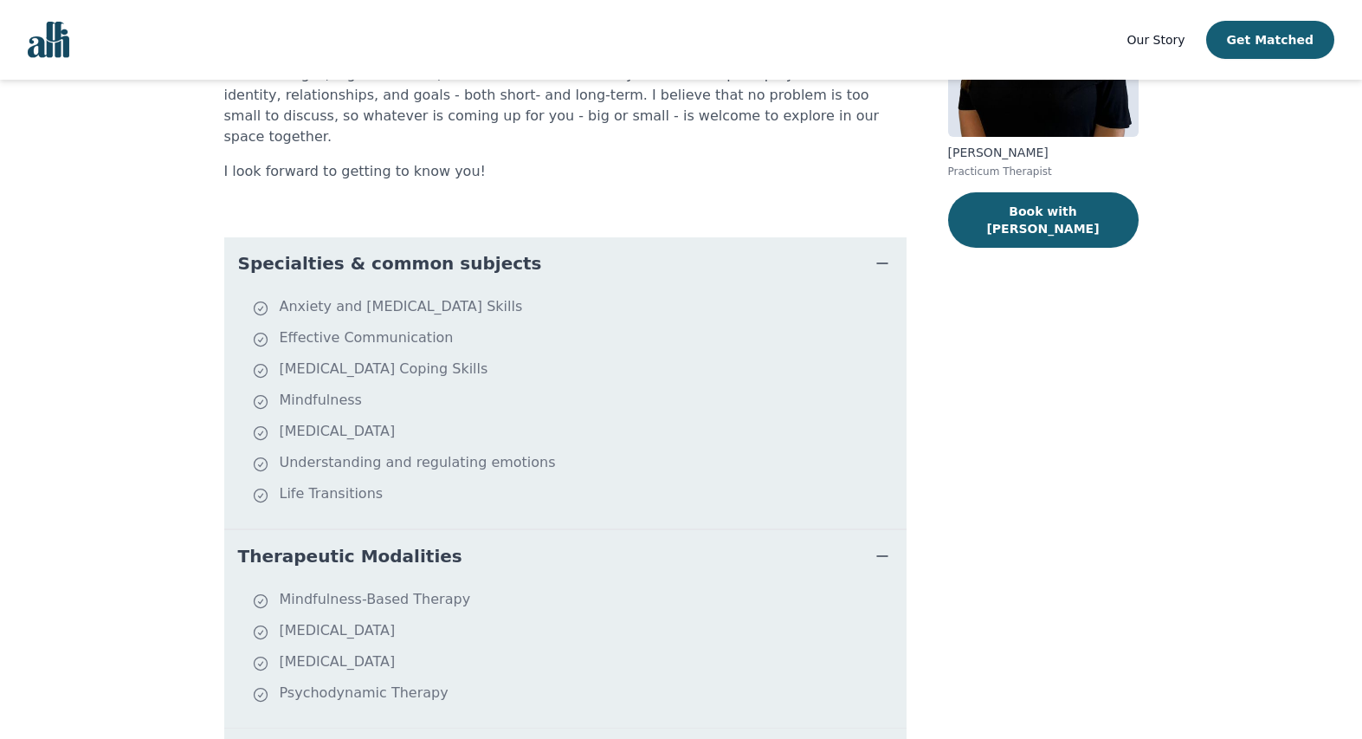
scroll to position [338, 0]
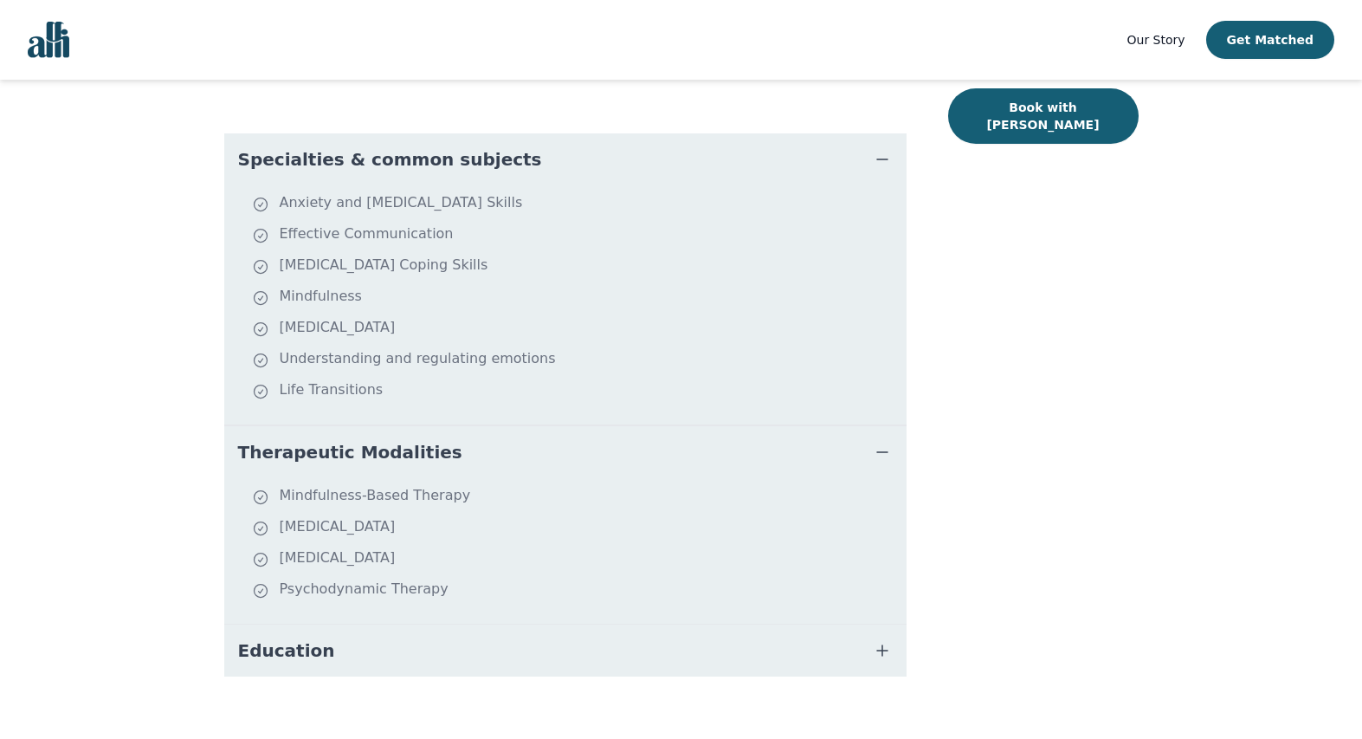
drag, startPoint x: 296, startPoint y: 634, endPoint x: 306, endPoint y: 636, distance: 9.7
click at [301, 638] on span "Education" at bounding box center [286, 650] width 97 height 24
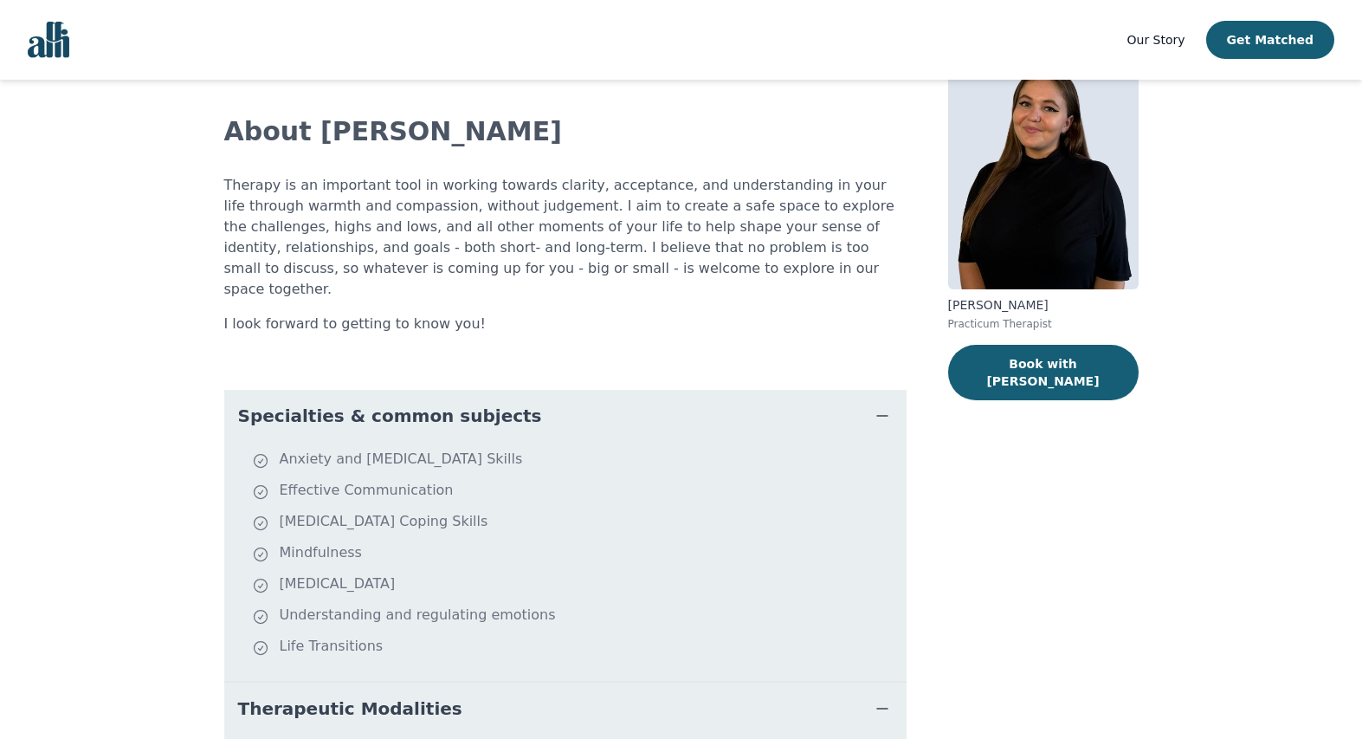
scroll to position [0, 0]
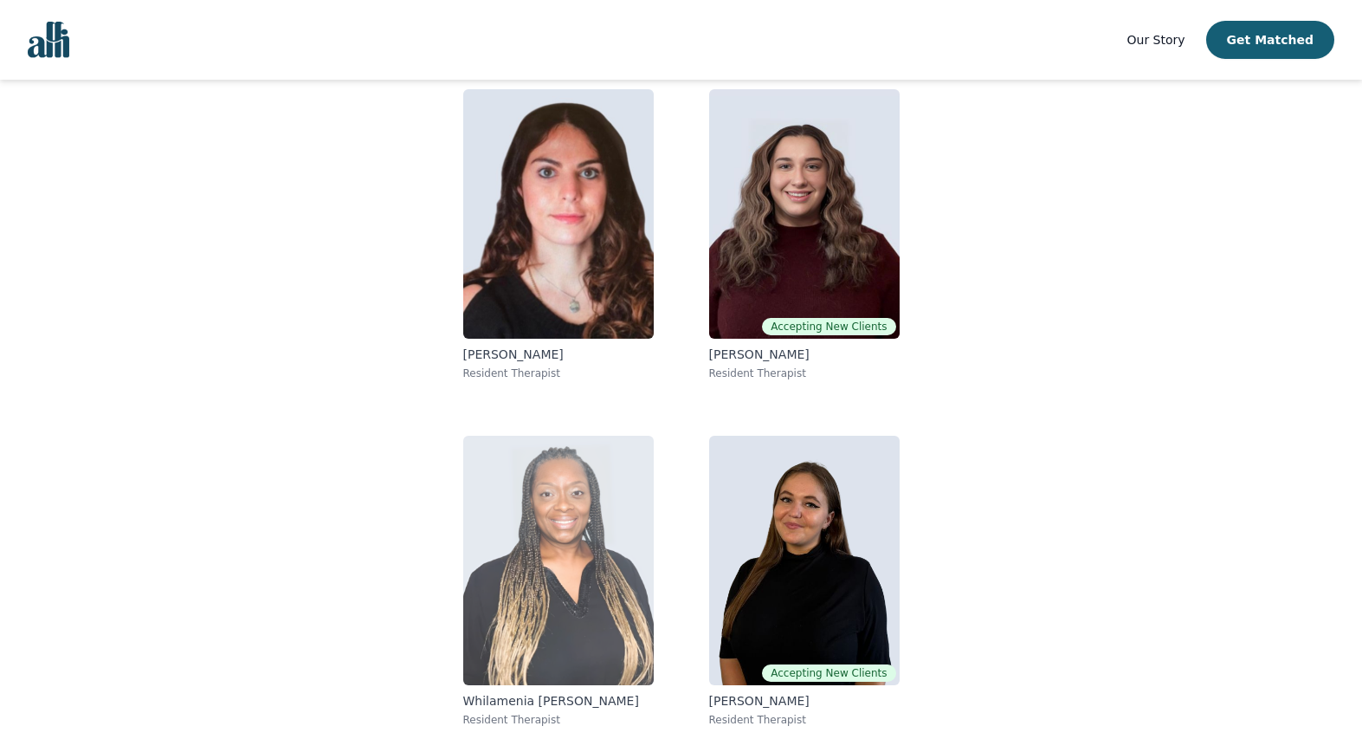
scroll to position [165, 0]
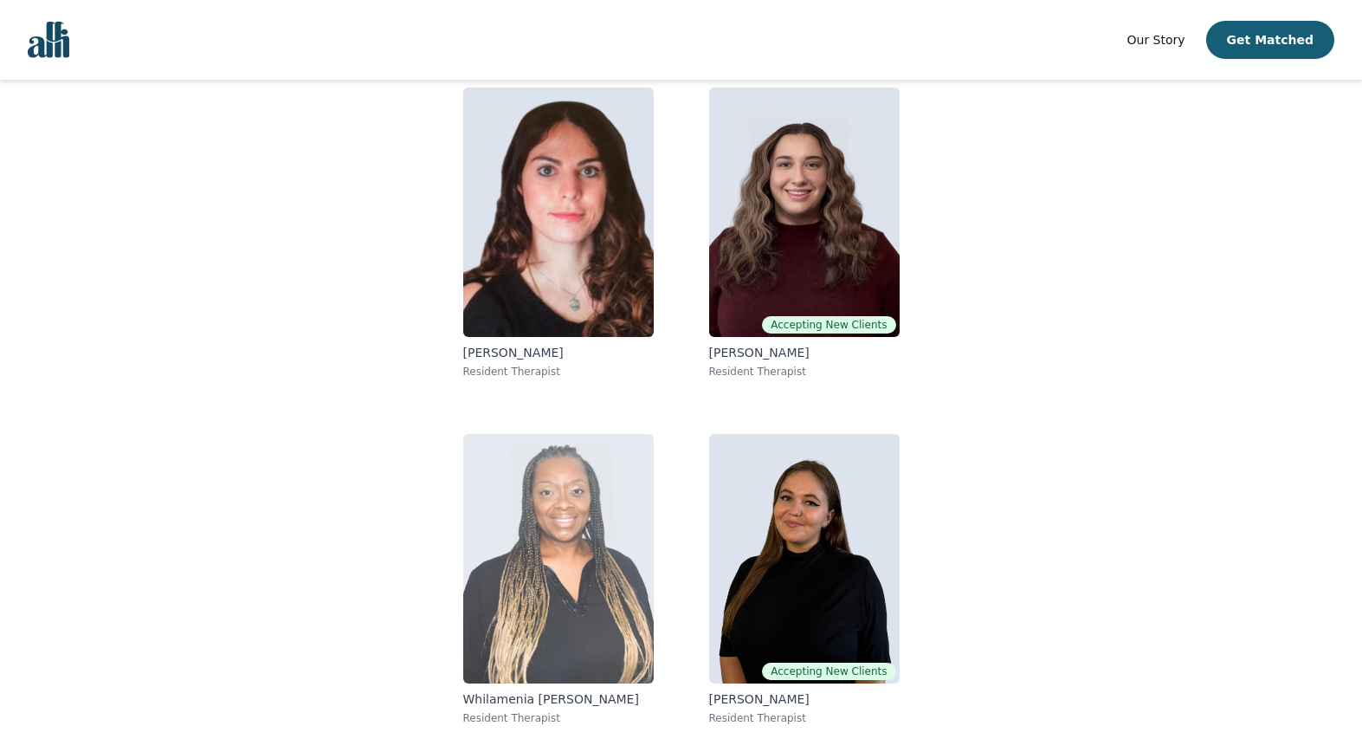
click at [540, 619] on img at bounding box center [558, 558] width 191 height 249
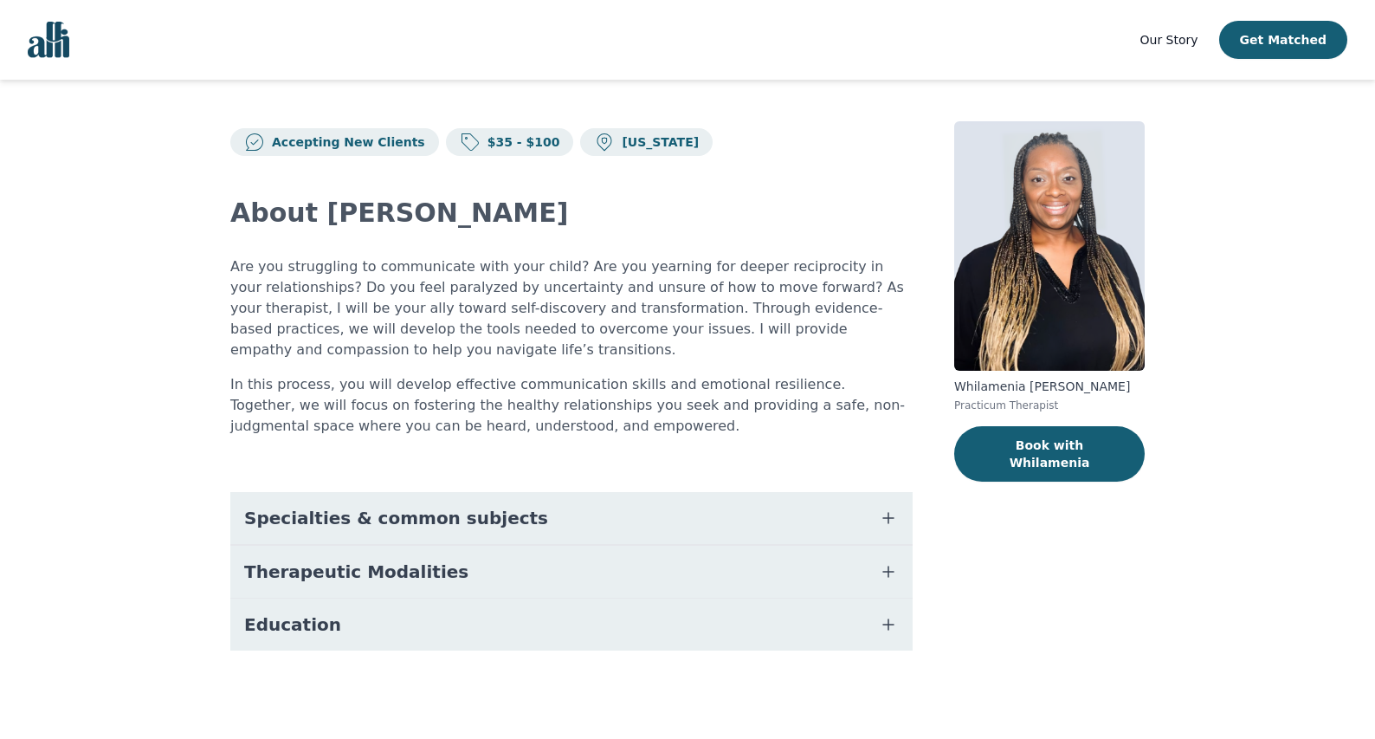
drag, startPoint x: 641, startPoint y: 445, endPoint x: 556, endPoint y: 469, distance: 88.3
click at [641, 445] on div "About Whilamenia Moore Are you struggling to communicate with your child? Are y…" at bounding box center [571, 424] width 683 height 536
click at [631, 454] on div "About Whilamenia Moore Are you struggling to communicate with your child? Are y…" at bounding box center [571, 424] width 683 height 536
click at [631, 450] on div "About Whilamenia Moore Are you struggling to communicate with your child? Are y…" at bounding box center [571, 424] width 683 height 536
click at [470, 416] on p "In this process, you will develop effective communication skills and emotional …" at bounding box center [571, 405] width 683 height 62
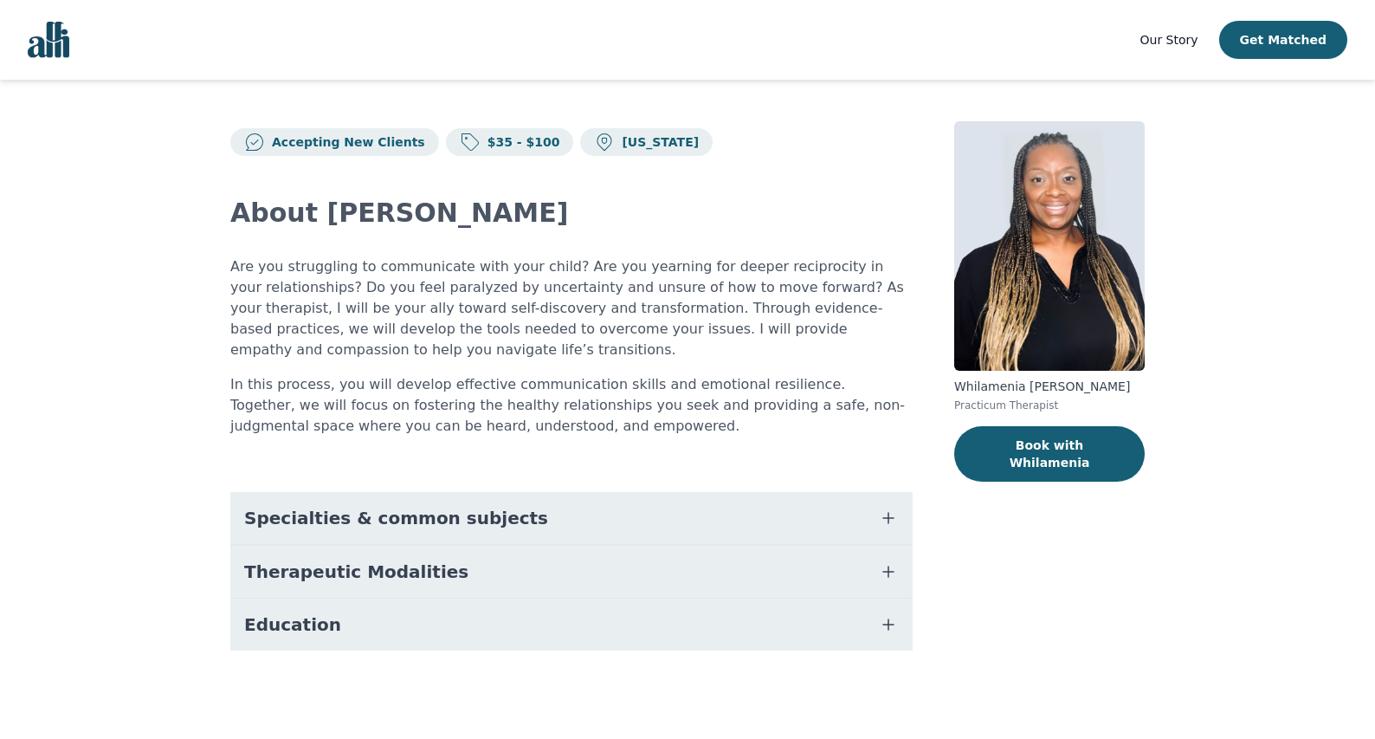
click at [437, 516] on span "Specialties & common subjects" at bounding box center [396, 518] width 304 height 24
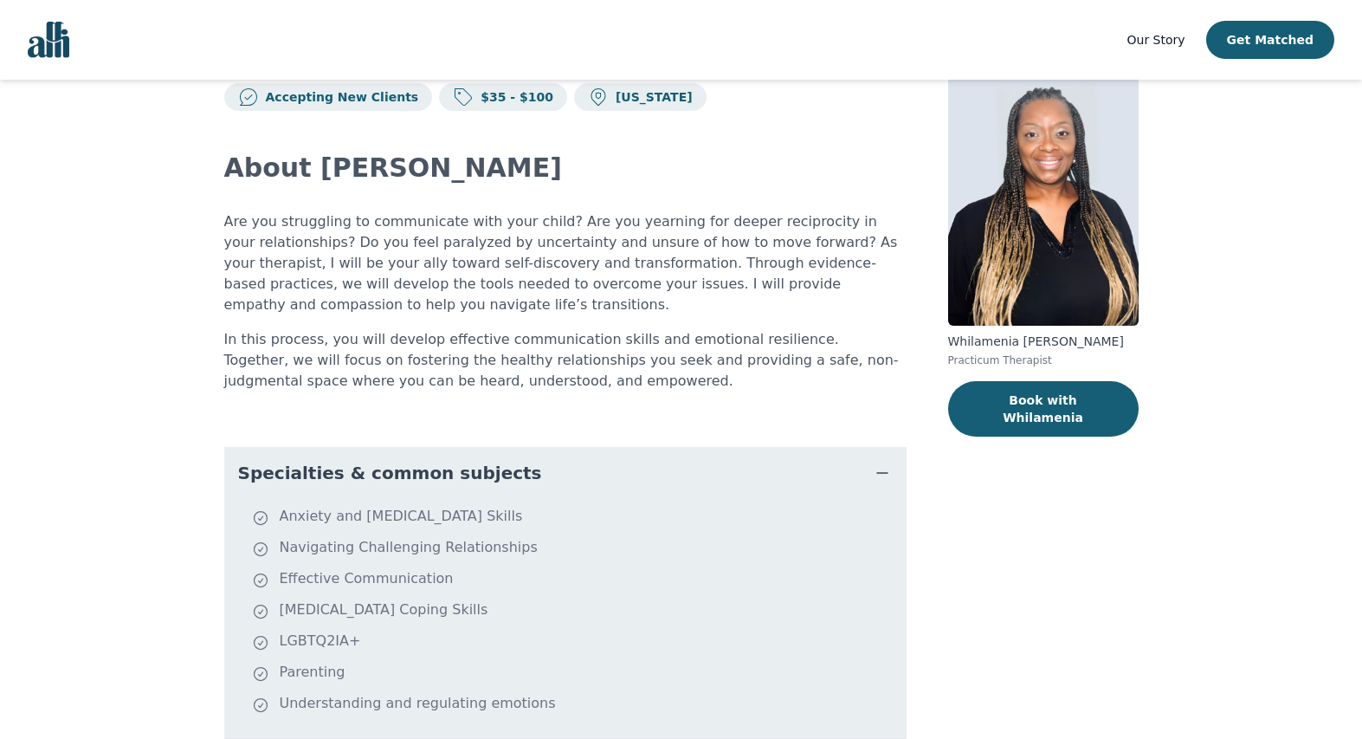
scroll to position [234, 0]
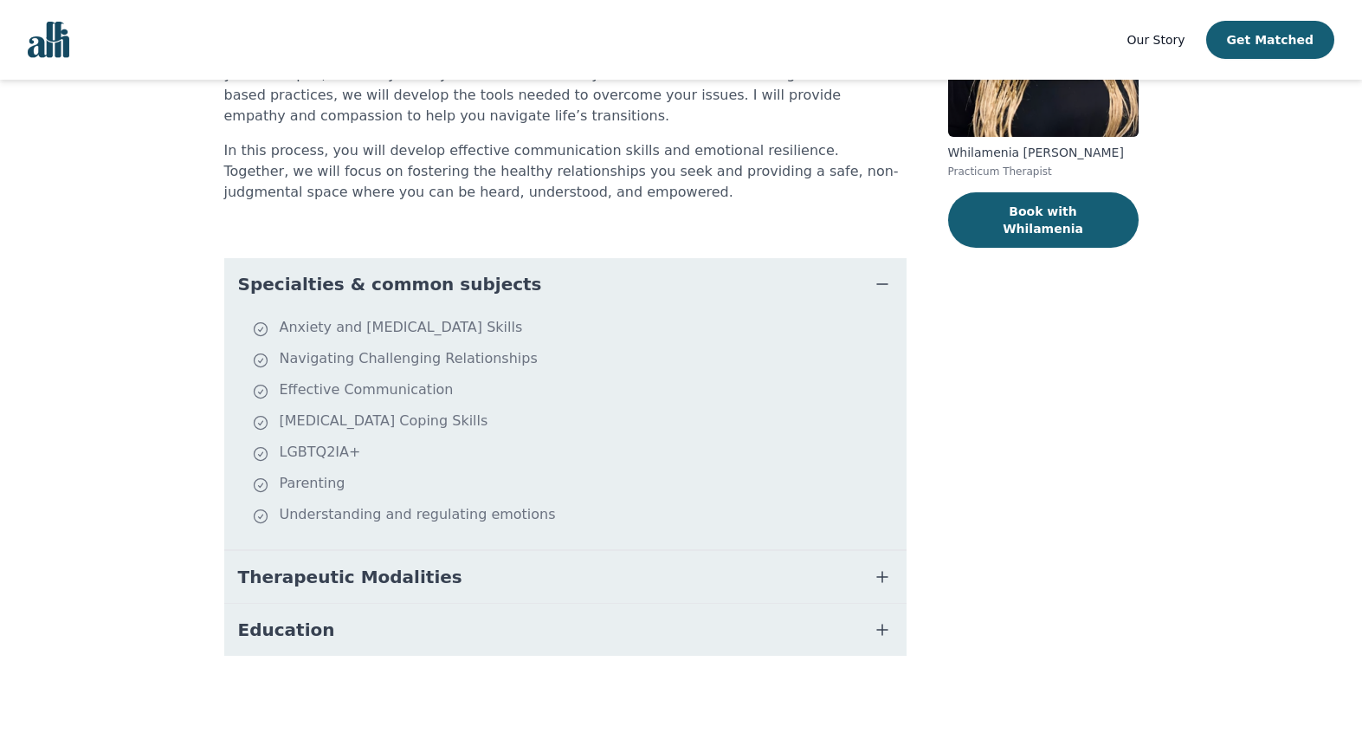
click at [420, 586] on button "Therapeutic Modalities" at bounding box center [565, 577] width 683 height 52
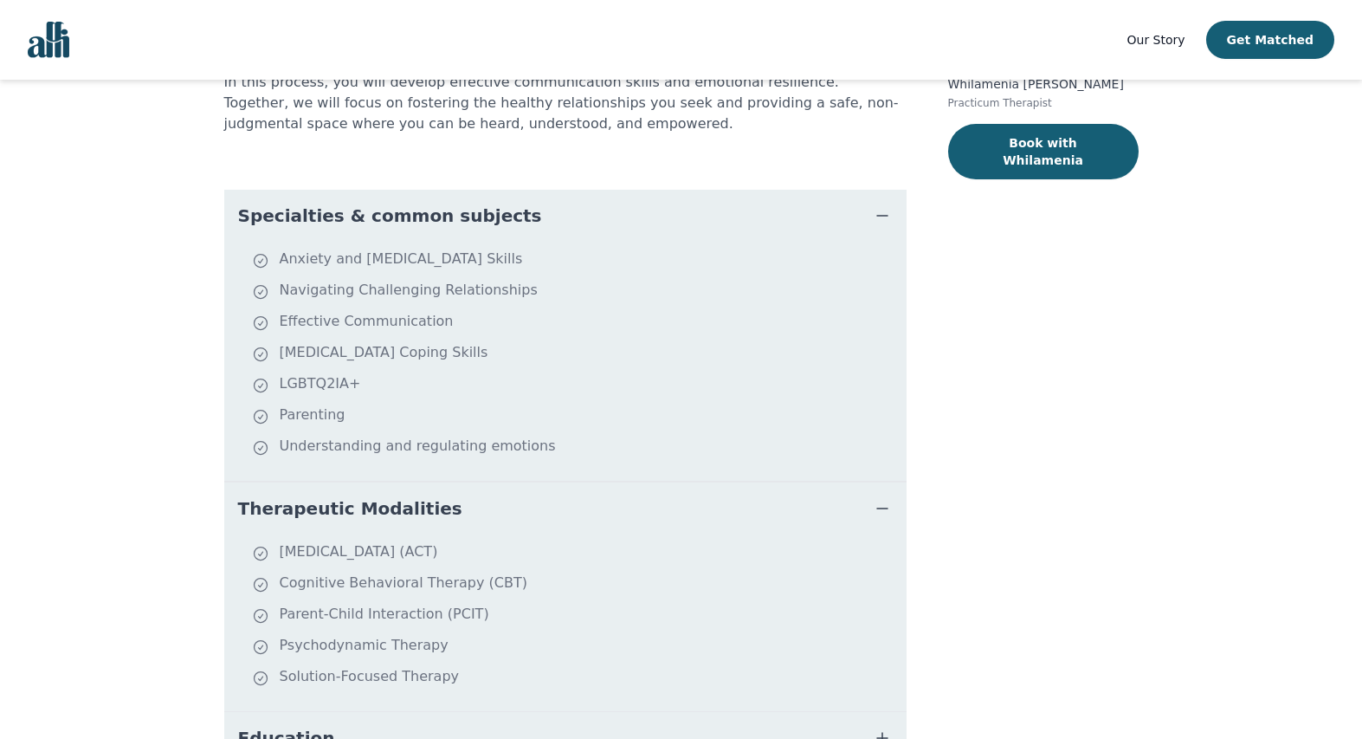
scroll to position [411, 0]
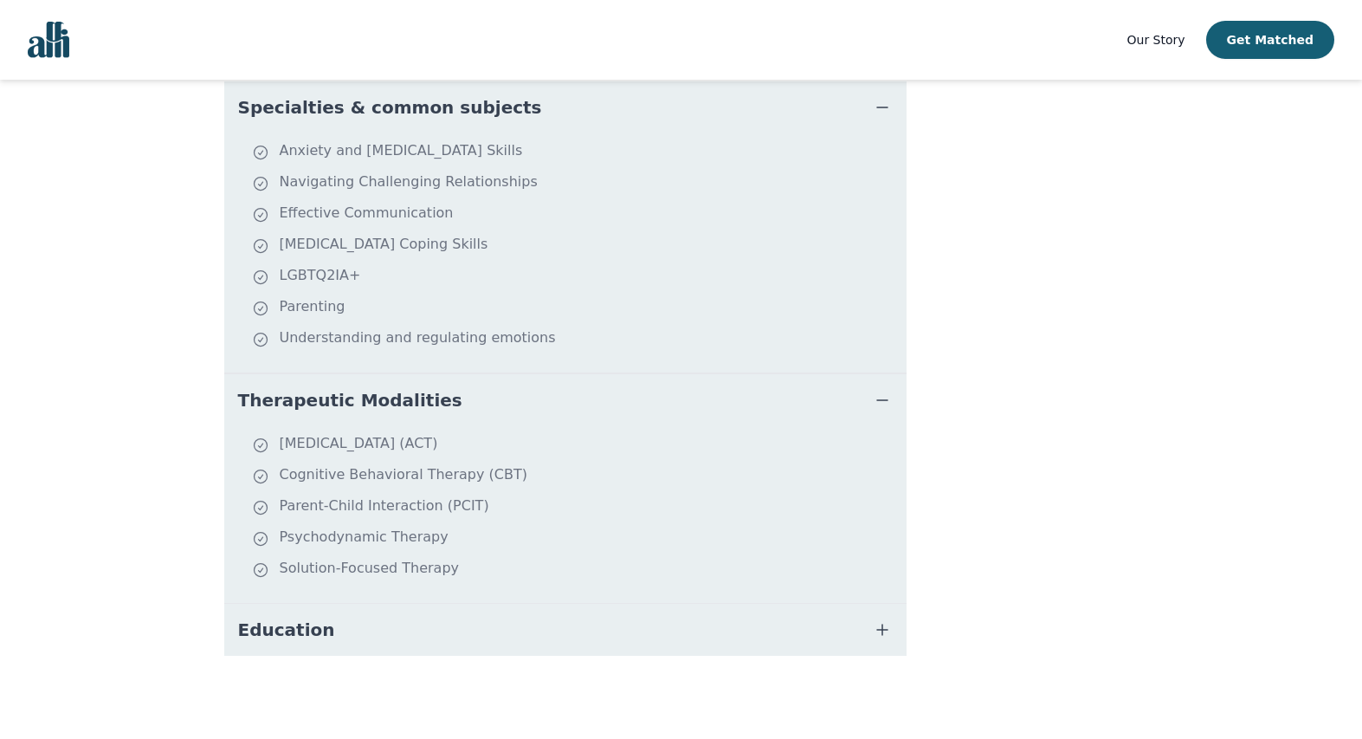
drag, startPoint x: 300, startPoint y: 640, endPoint x: 303, endPoint y: 652, distance: 12.6
click at [300, 641] on span "Education" at bounding box center [286, 630] width 97 height 24
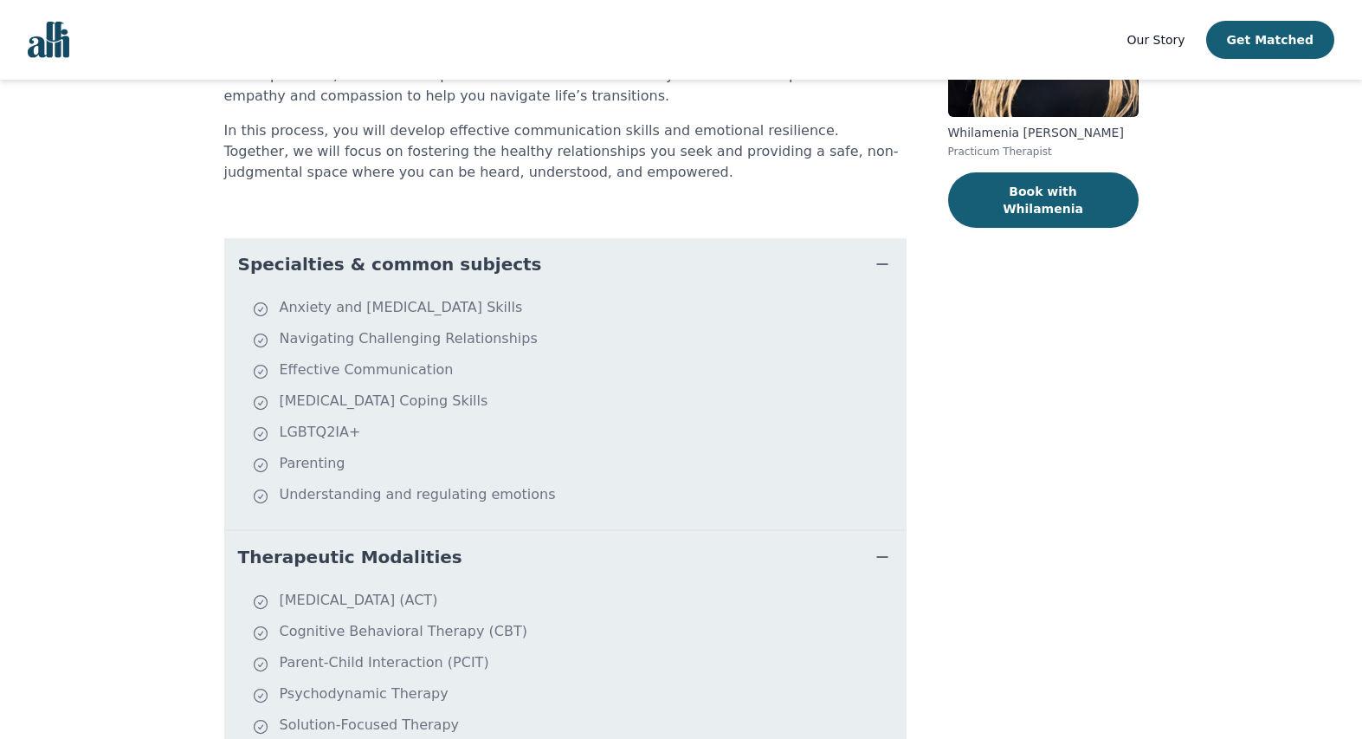
scroll to position [0, 0]
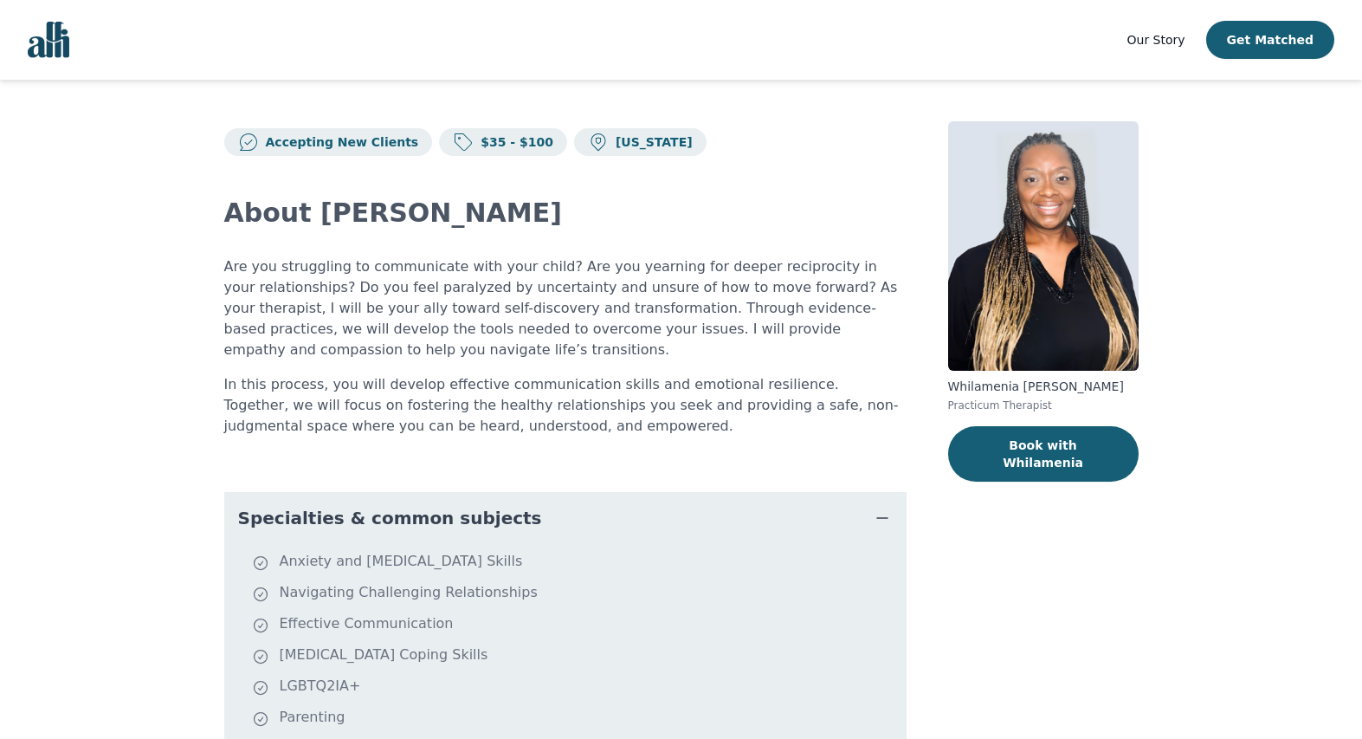
drag, startPoint x: 308, startPoint y: 209, endPoint x: 566, endPoint y: 204, distance: 258.2
click at [566, 204] on h2 "About Whilamenia Moore" at bounding box center [565, 212] width 683 height 31
copy h2 "Whilamenia [PERSON_NAME]"
click at [1030, 222] on img at bounding box center [1043, 245] width 191 height 249
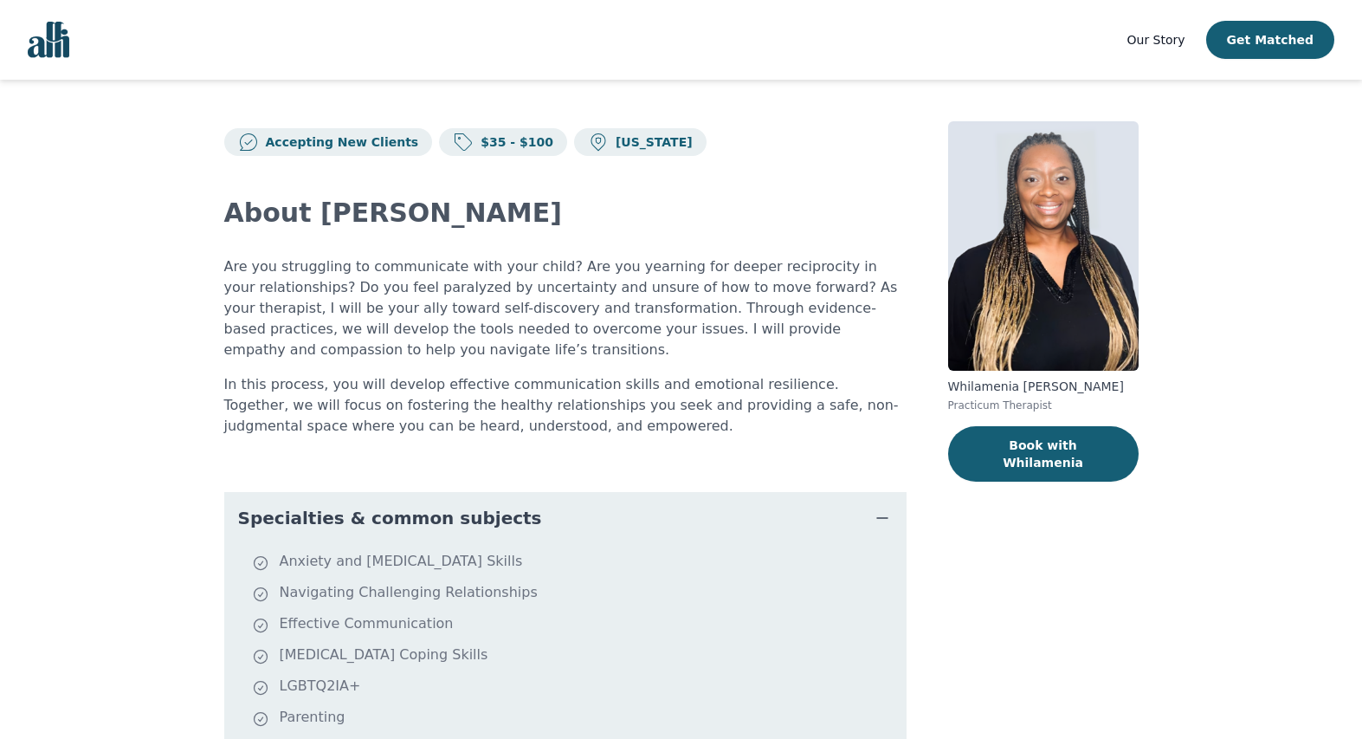
drag, startPoint x: 1052, startPoint y: 402, endPoint x: 942, endPoint y: 424, distance: 113.0
click at [942, 424] on div "Accepting New Clients $35 - $100 New York About Whilamenia Moore Are you strugg…" at bounding box center [682, 639] width 998 height 1118
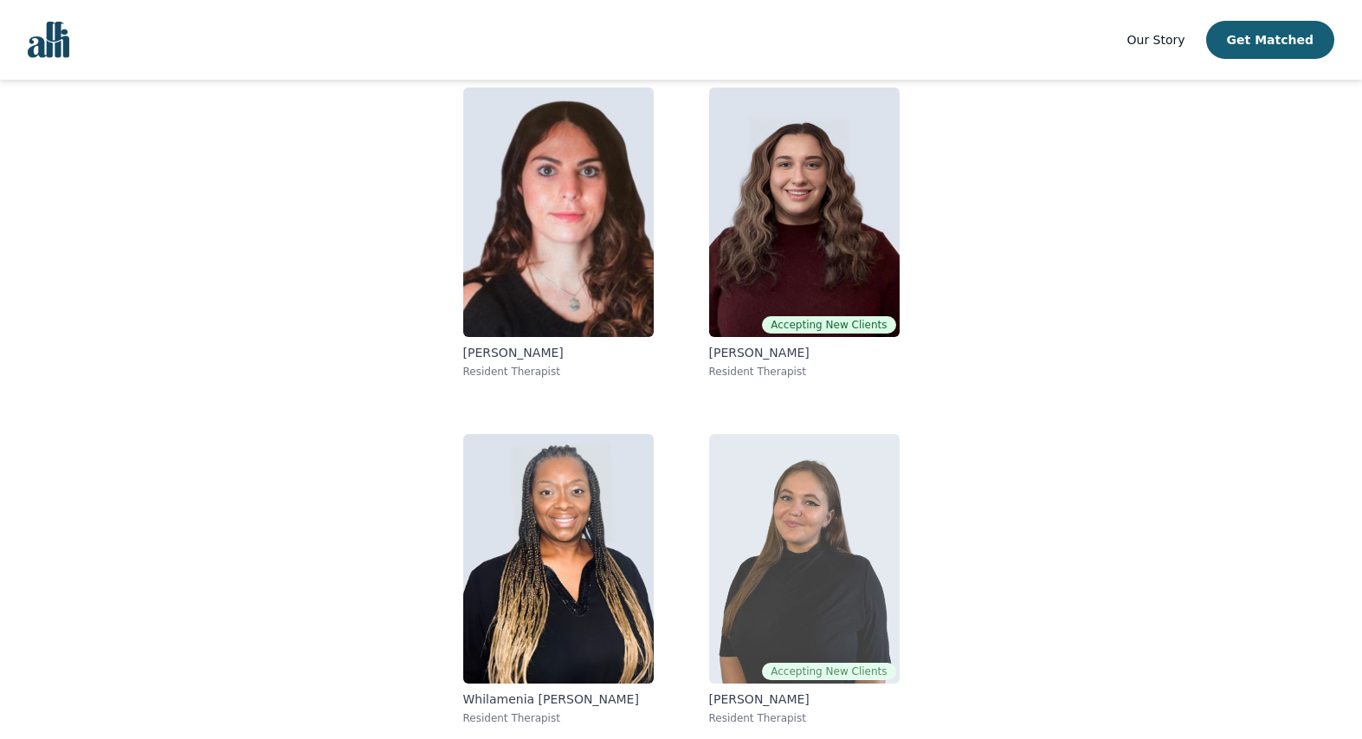
click at [789, 552] on img at bounding box center [804, 558] width 191 height 249
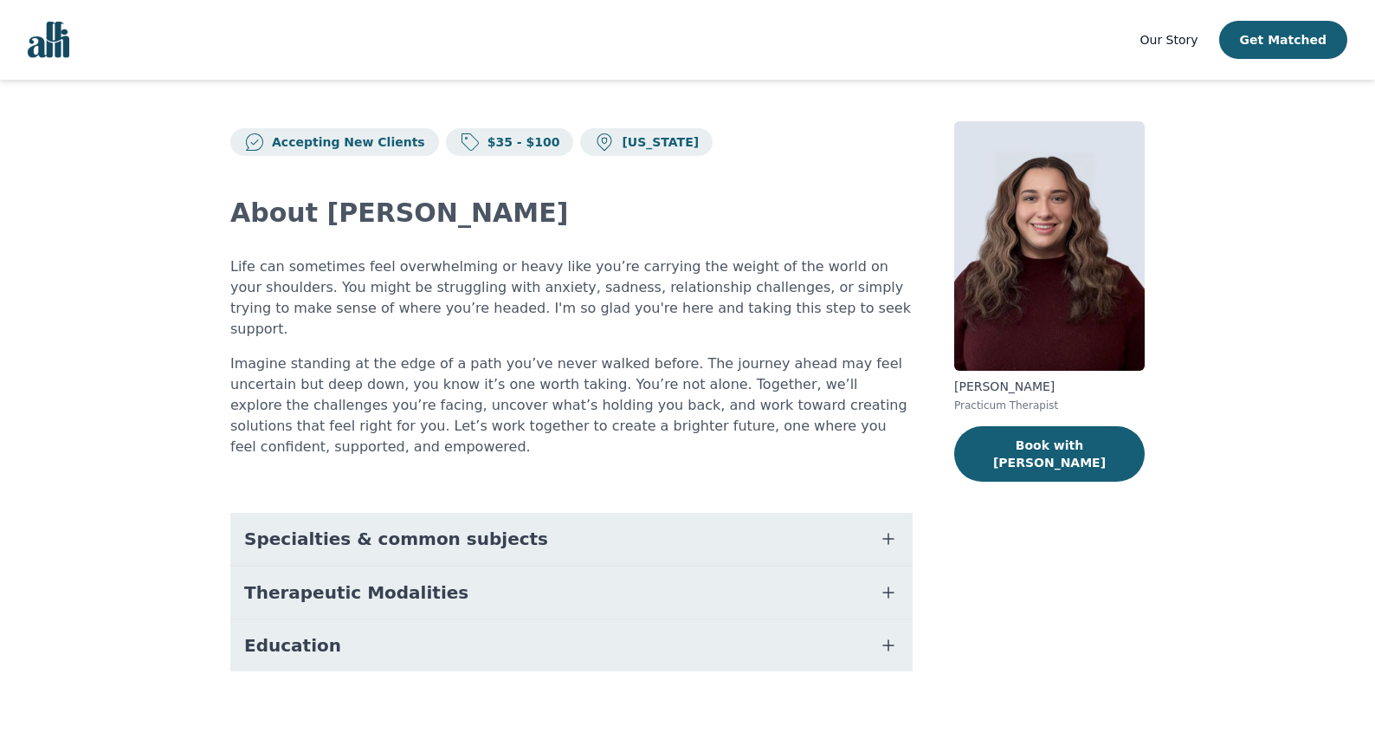
click at [319, 633] on span "Education" at bounding box center [292, 645] width 97 height 24
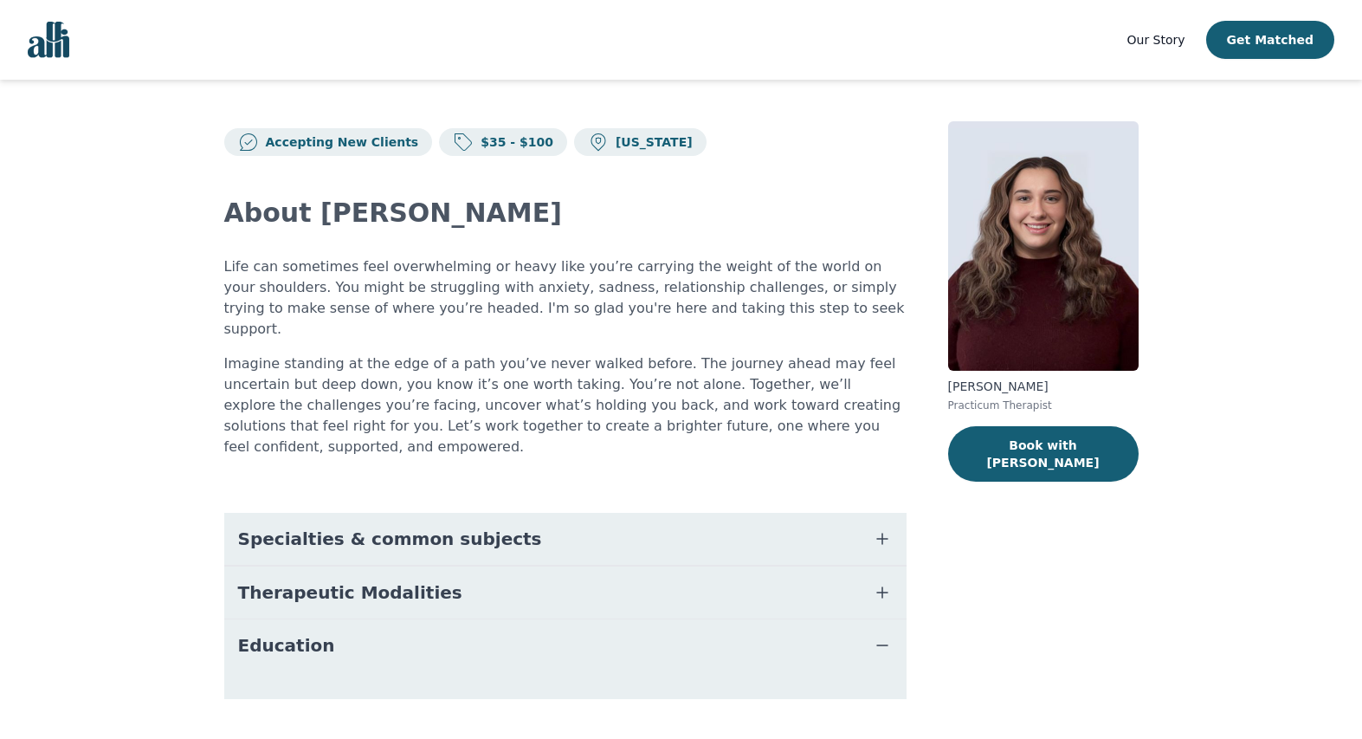
scroll to position [2, 0]
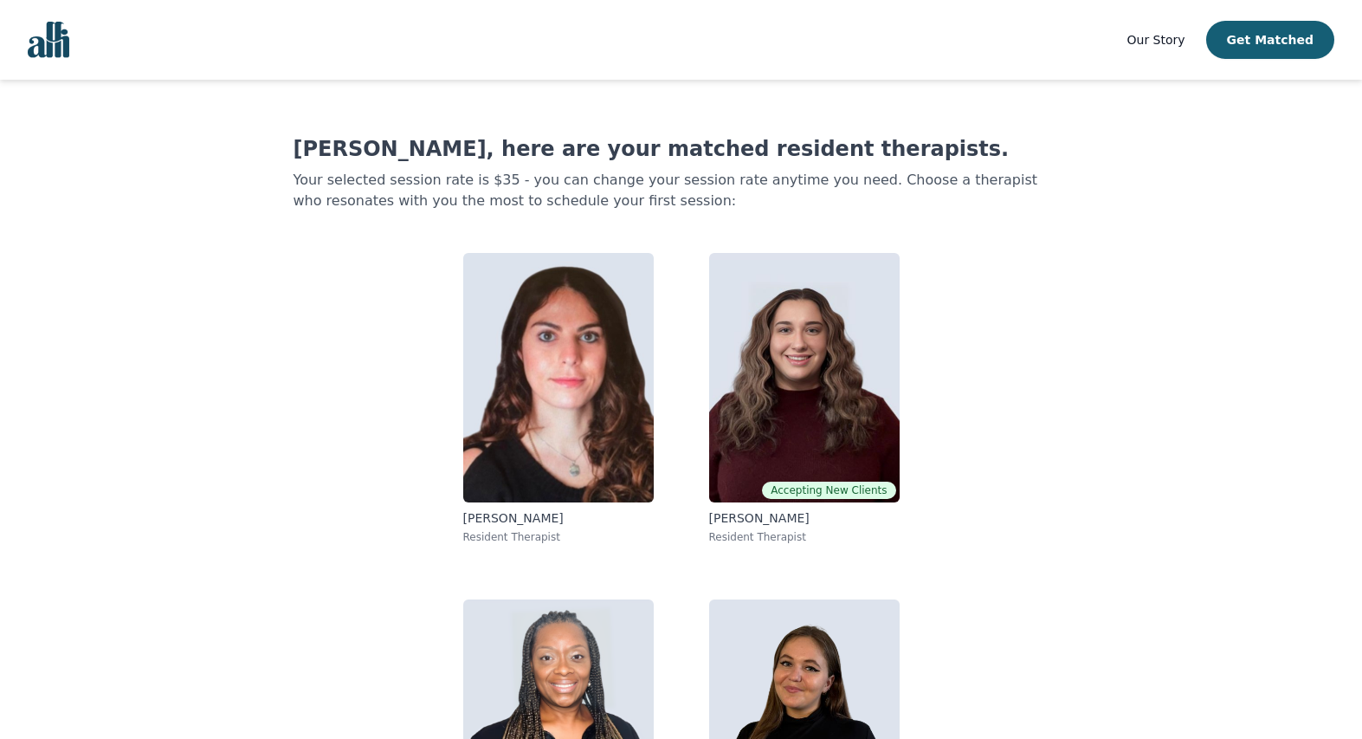
click at [1170, 48] on link "Our Story" at bounding box center [1157, 39] width 58 height 21
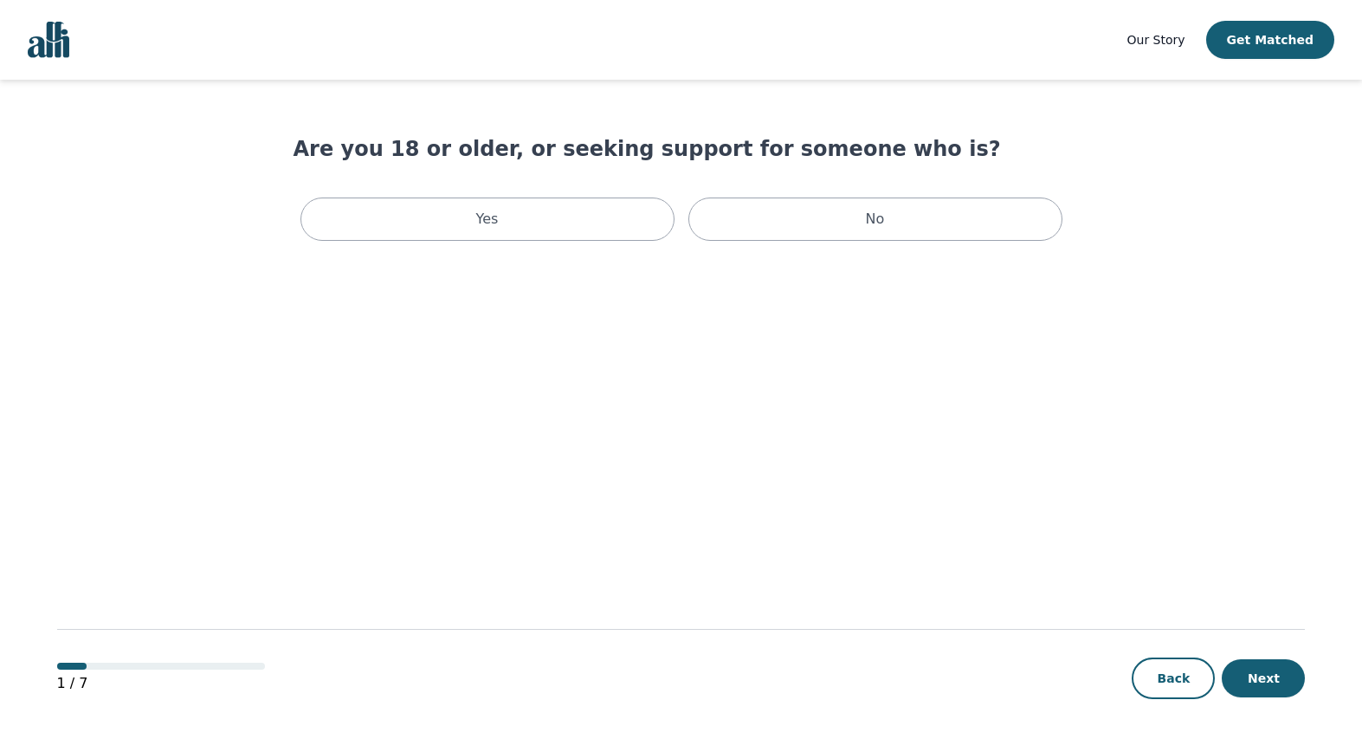
click at [1164, 42] on span "Our Story" at bounding box center [1157, 40] width 58 height 14
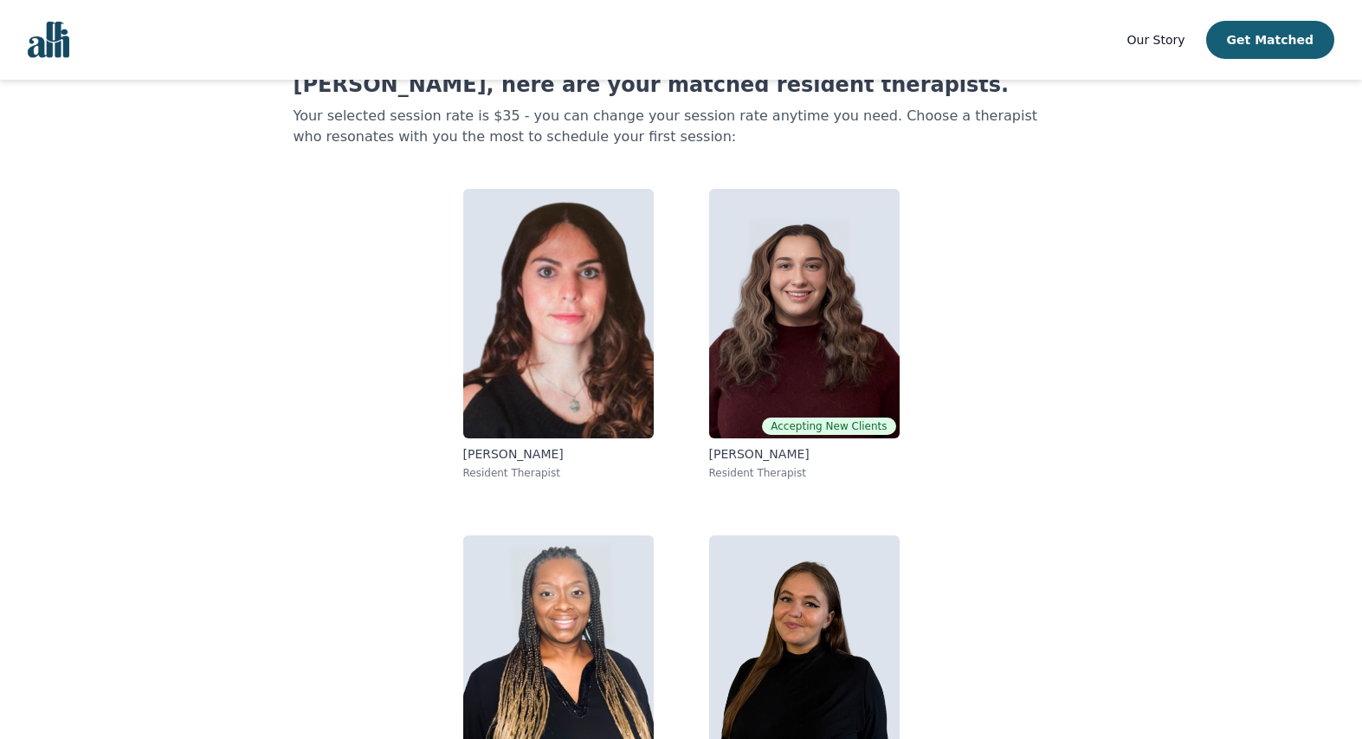
scroll to position [165, 0]
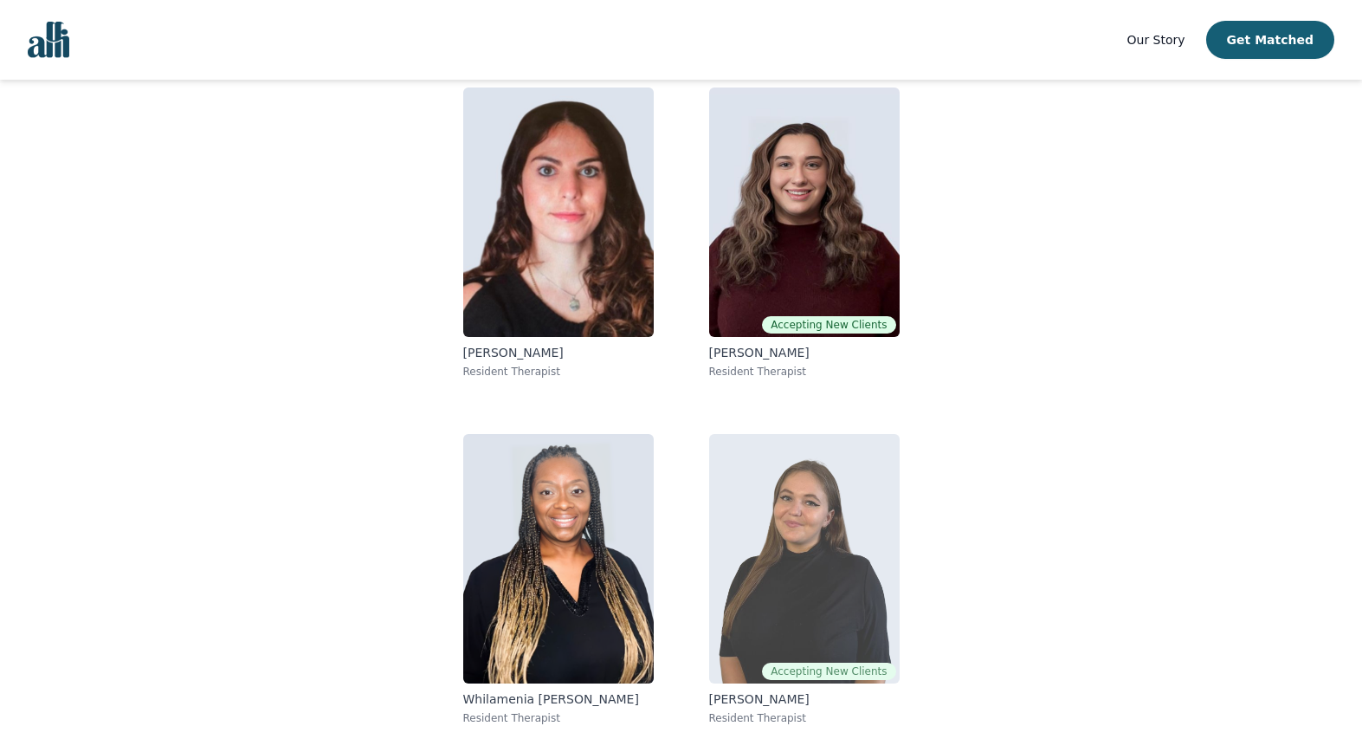
click at [820, 527] on img at bounding box center [804, 558] width 191 height 249
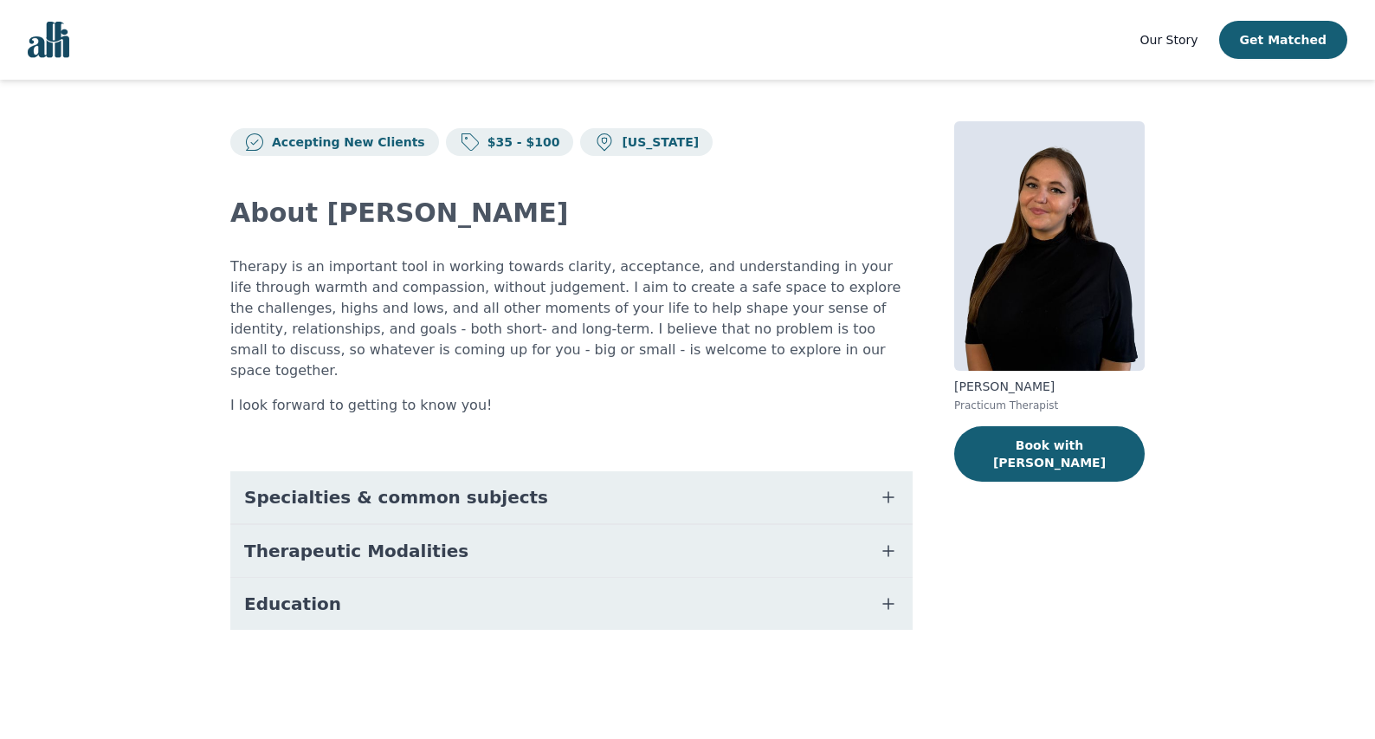
click at [1284, 362] on main "Accepting New Clients $35 - $100 [US_STATE] About [PERSON_NAME] Therapy is an i…" at bounding box center [687, 396] width 1375 height 633
click at [977, 450] on button "Book with [PERSON_NAME]" at bounding box center [1050, 453] width 191 height 55
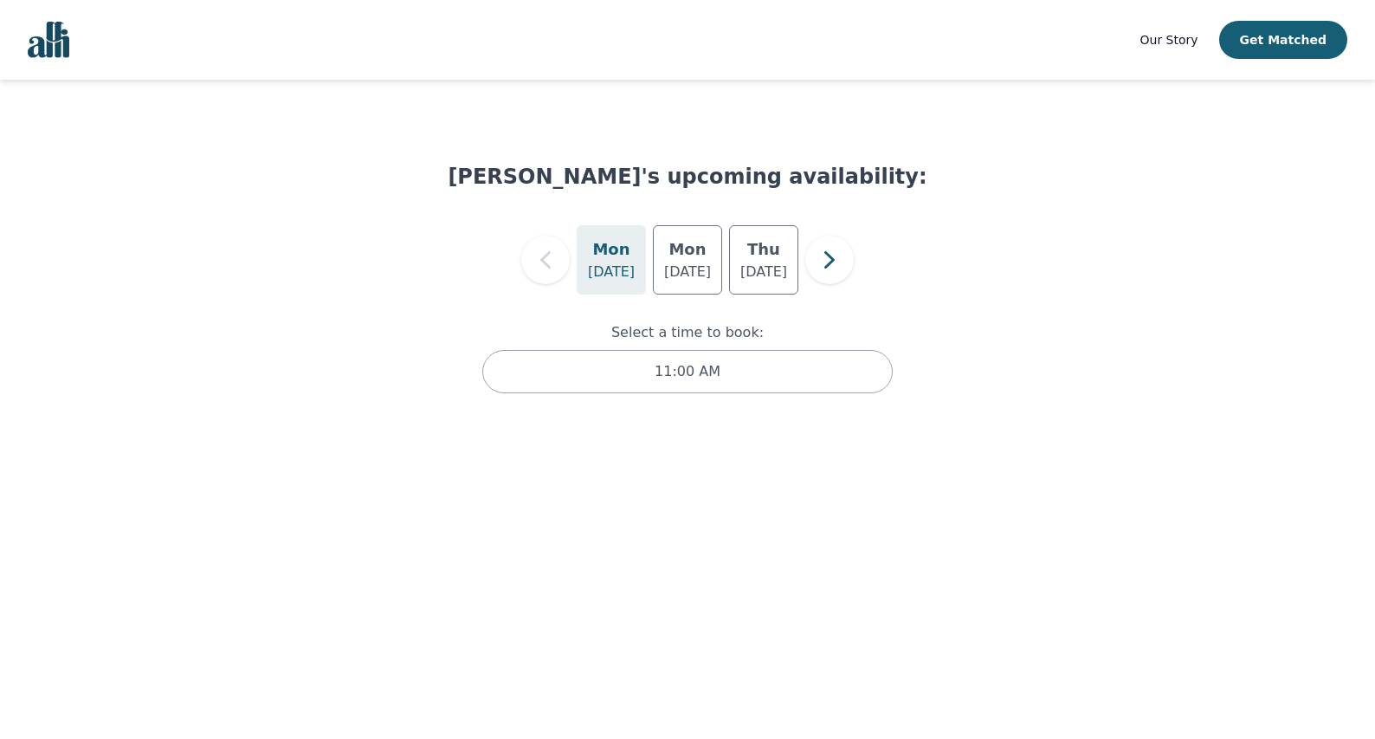
click at [608, 245] on h5 "Mon" at bounding box center [610, 249] width 37 height 24
click at [835, 267] on icon "button" at bounding box center [829, 260] width 35 height 35
click at [587, 267] on icon "button" at bounding box center [584, 259] width 10 height 17
drag, startPoint x: 676, startPoint y: 270, endPoint x: 793, endPoint y: 267, distance: 117.8
click at [676, 270] on p "[DATE]" at bounding box center [687, 272] width 47 height 21
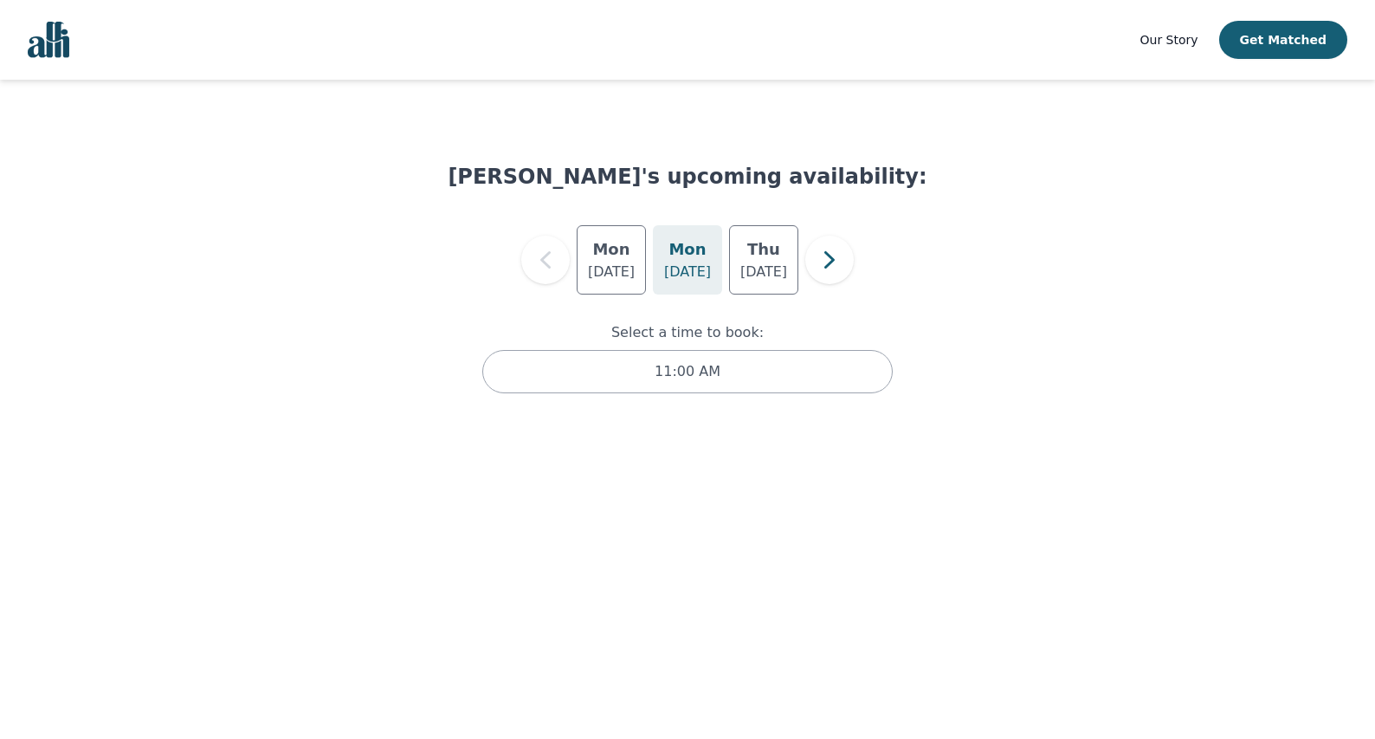
click at [696, 265] on p "[DATE]" at bounding box center [687, 272] width 47 height 21
click at [759, 263] on p "[DATE]" at bounding box center [764, 272] width 47 height 21
click at [836, 253] on icon "button" at bounding box center [829, 260] width 35 height 35
click at [733, 250] on h5 "Thu" at bounding box center [725, 249] width 33 height 24
click at [595, 265] on icon "button" at bounding box center [583, 260] width 35 height 35
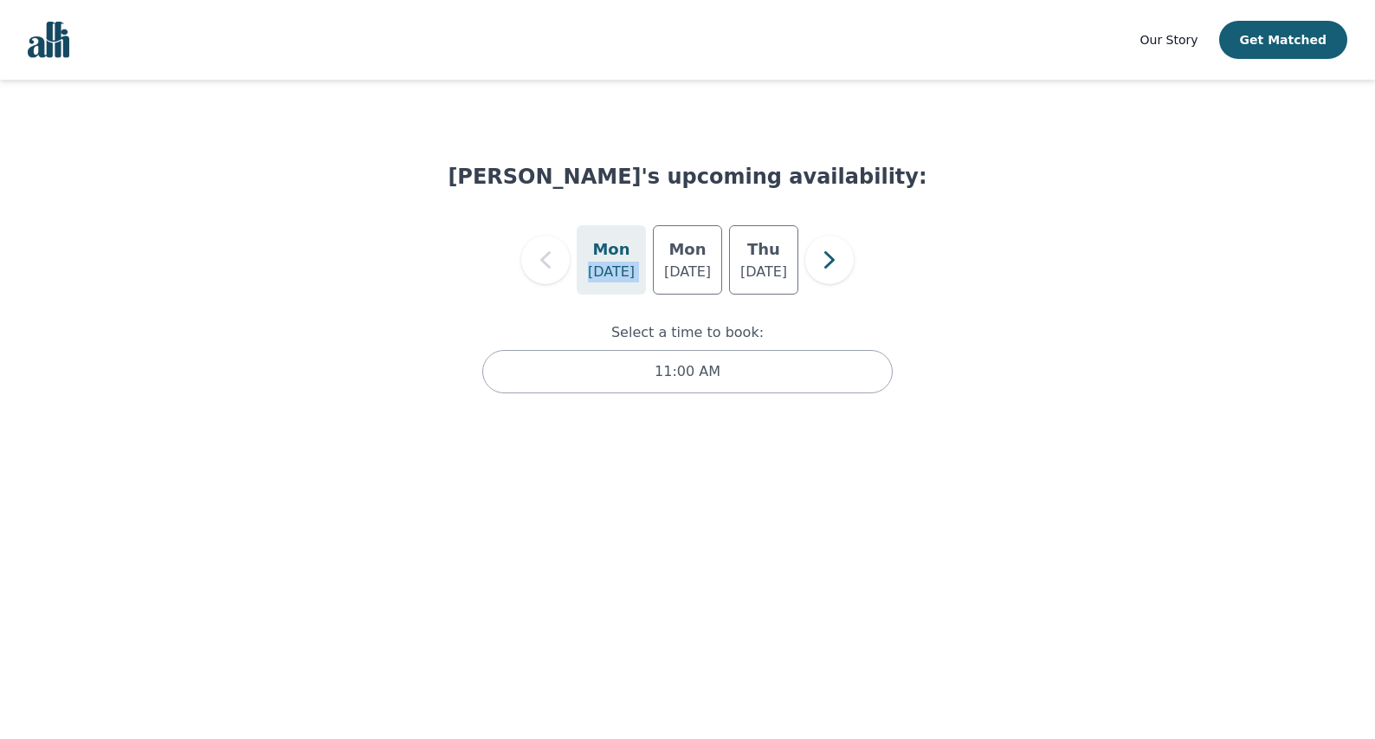
click at [596, 265] on p "[DATE]" at bounding box center [611, 272] width 47 height 21
click at [510, 270] on div "[DATE] [DATE] [DATE]" at bounding box center [687, 259] width 479 height 69
drag, startPoint x: 726, startPoint y: 366, endPoint x: 788, endPoint y: 419, distance: 81.7
click at [726, 366] on div "11:00 AM" at bounding box center [687, 371] width 410 height 43
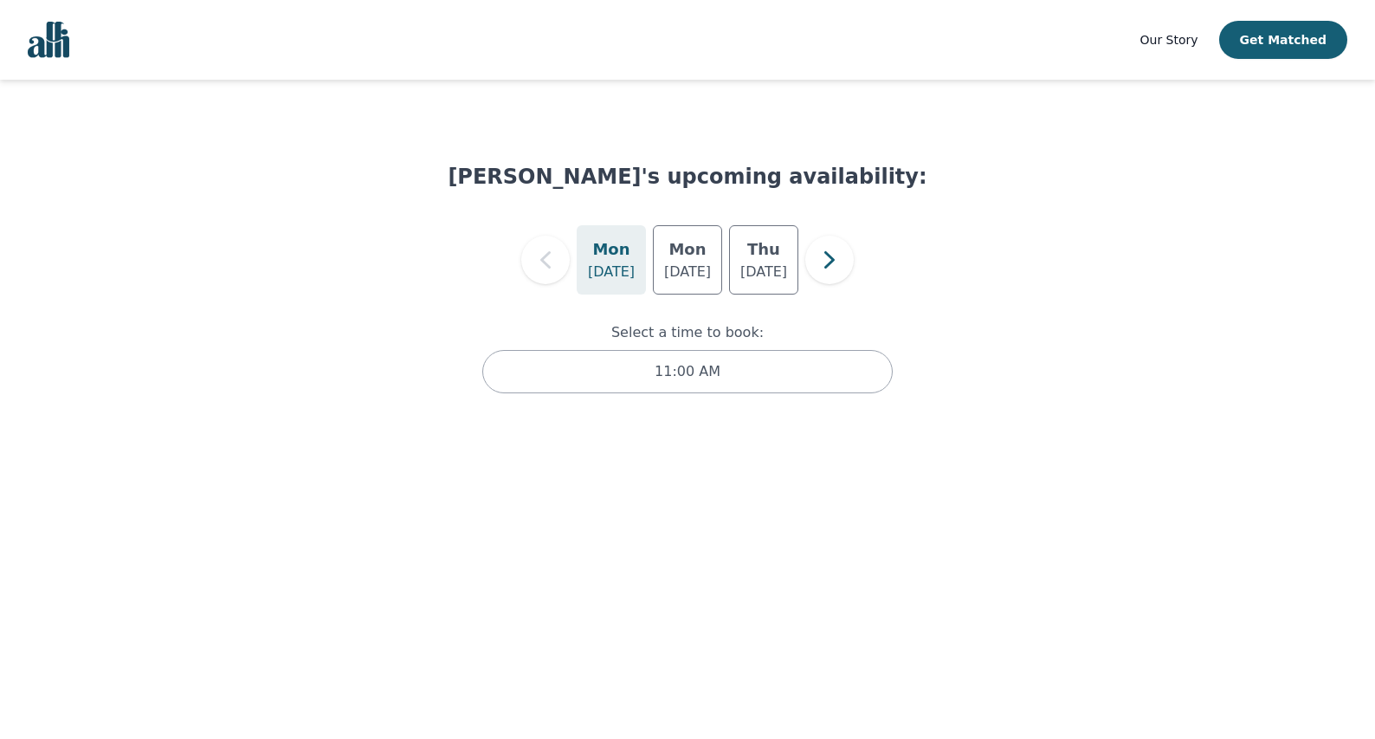
click at [613, 262] on p "[DATE]" at bounding box center [611, 272] width 47 height 21
click at [683, 265] on p "[DATE]" at bounding box center [687, 272] width 47 height 21
click at [693, 272] on p "[DATE]" at bounding box center [687, 272] width 47 height 21
click at [777, 253] on h5 "Thu" at bounding box center [763, 249] width 33 height 24
click at [706, 278] on p "[DATE]" at bounding box center [687, 272] width 47 height 21
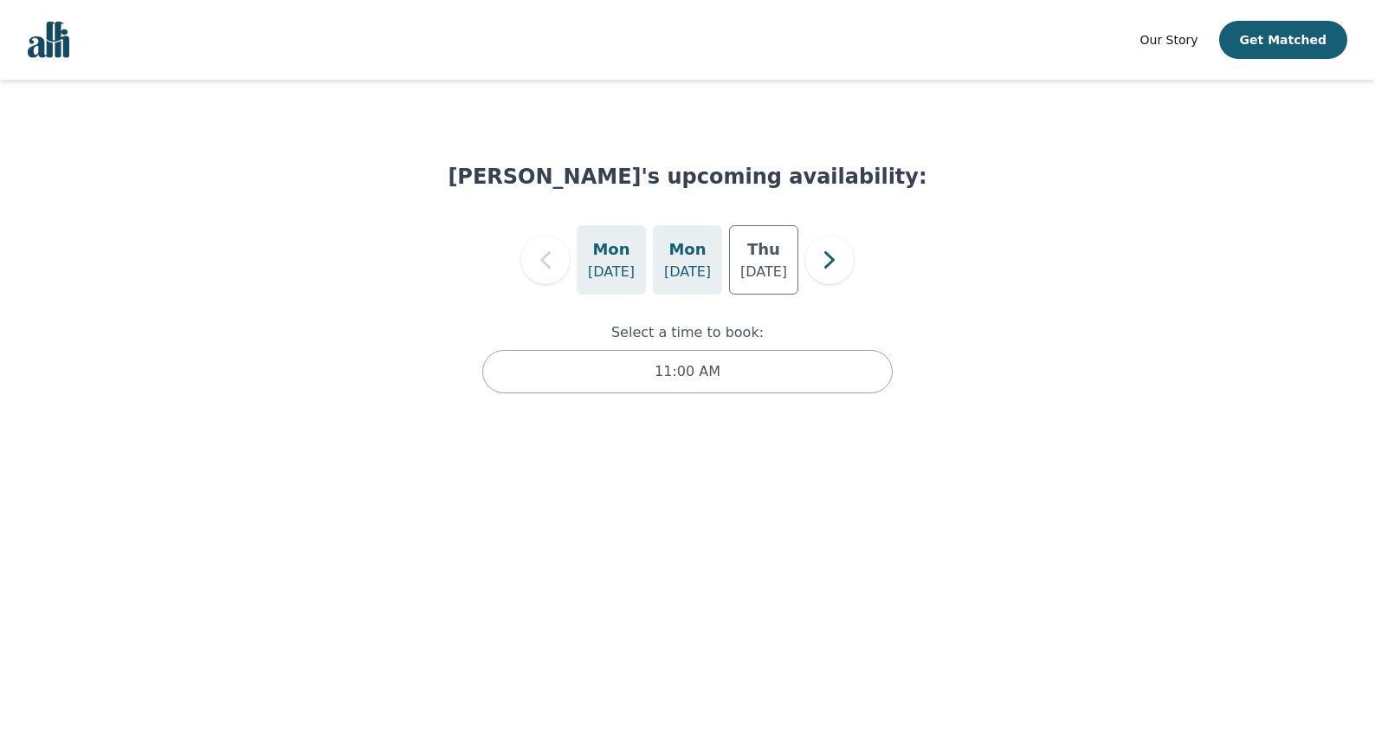
click at [618, 280] on p "[DATE]" at bounding box center [611, 272] width 47 height 21
click at [847, 254] on button "button" at bounding box center [830, 260] width 49 height 49
click at [736, 264] on p "[DATE]" at bounding box center [725, 272] width 47 height 21
click at [573, 265] on icon "button" at bounding box center [583, 260] width 35 height 35
click at [574, 264] on div "[DATE] [DATE]" at bounding box center [687, 259] width 479 height 69
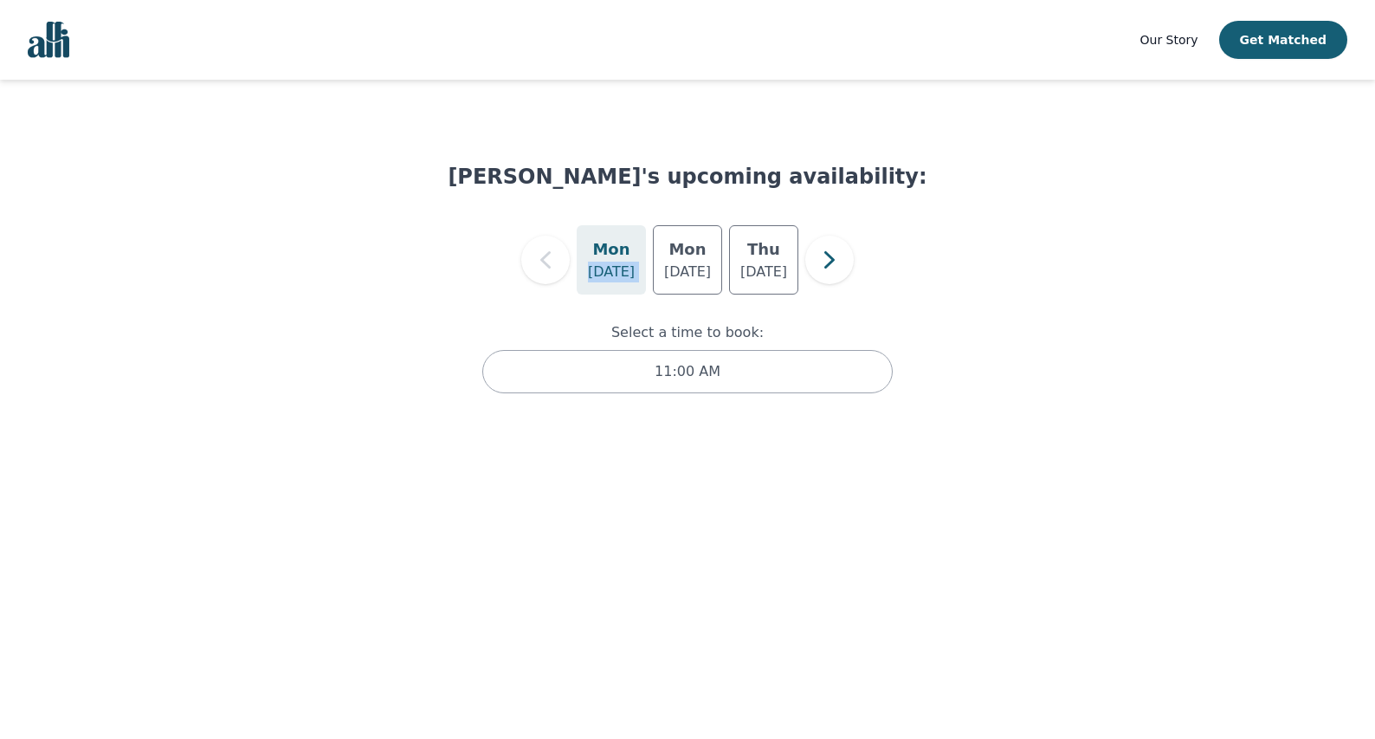
click at [573, 264] on div "[DATE] [DATE] [DATE]" at bounding box center [687, 259] width 479 height 69
drag, startPoint x: 605, startPoint y: 267, endPoint x: 622, endPoint y: 301, distance: 37.6
click at [605, 267] on p "[DATE]" at bounding box center [611, 272] width 47 height 21
click at [624, 389] on div "11:00 AM" at bounding box center [687, 371] width 410 height 43
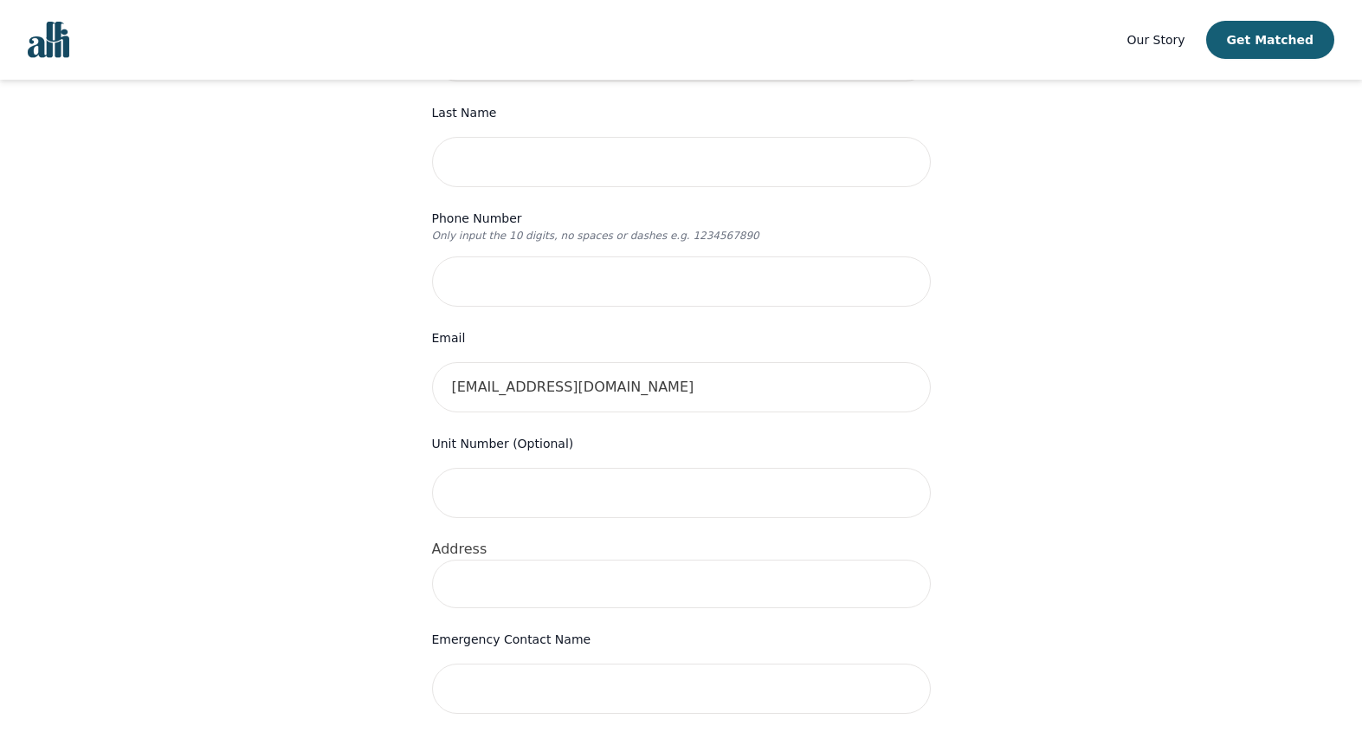
scroll to position [676, 0]
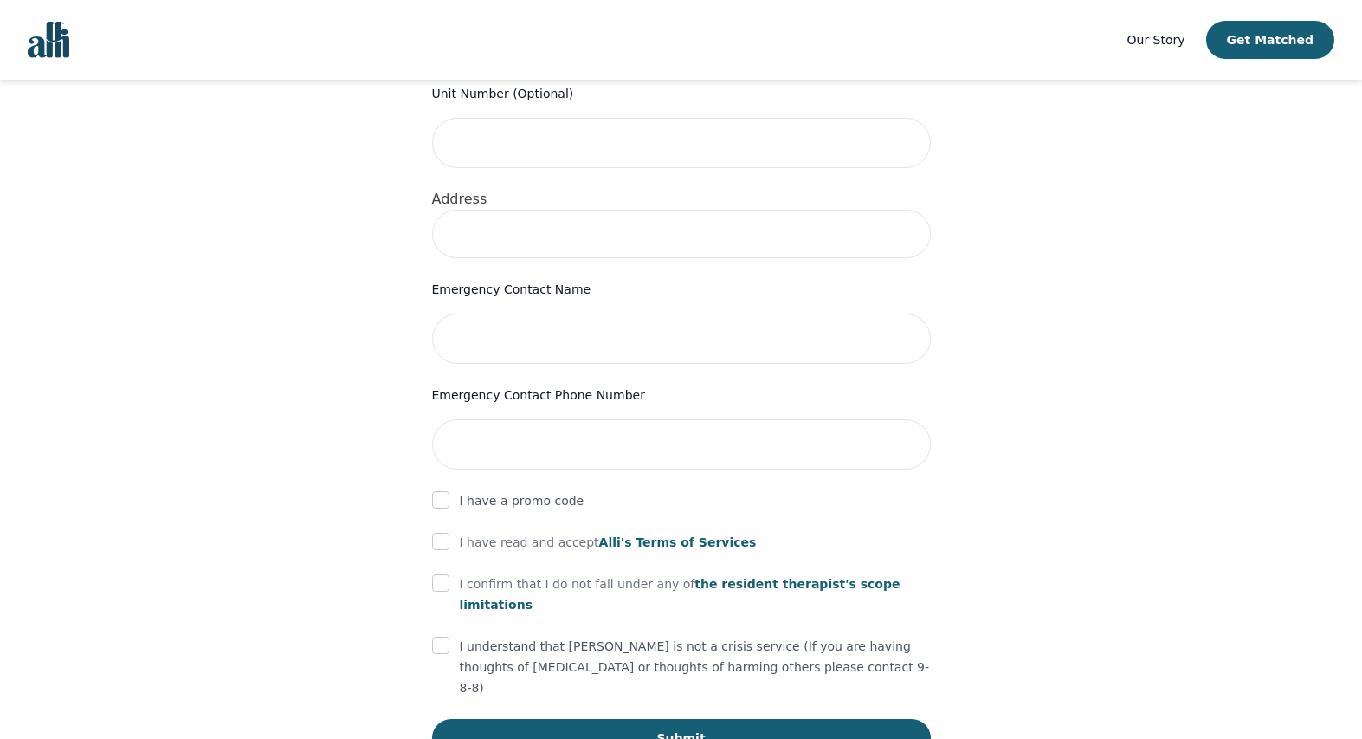
click at [845, 577] on span "the resident therapist's scope limitations" at bounding box center [680, 594] width 441 height 35
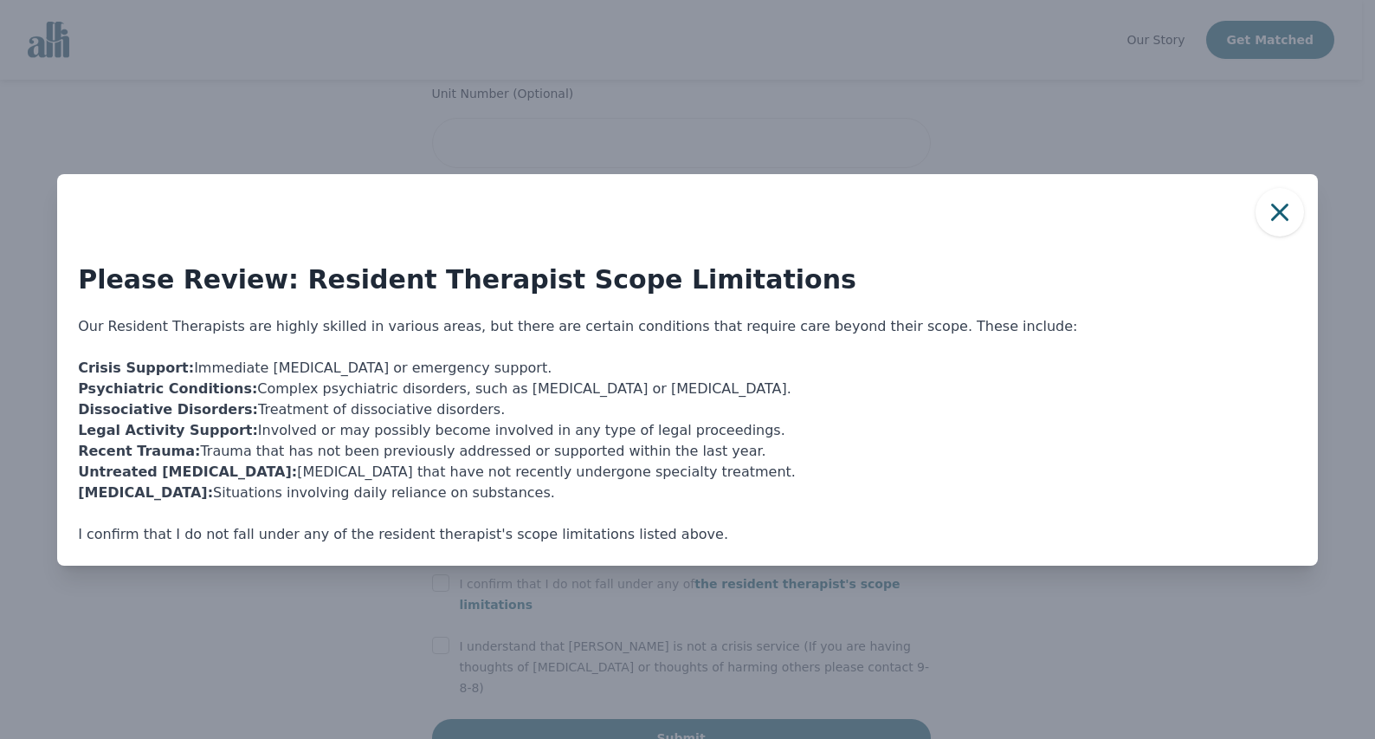
click at [292, 663] on div "Please Review: Resident Therapist Scope Limitations Our Resident Therapists are…" at bounding box center [687, 369] width 1375 height 739
